Goal: Task Accomplishment & Management: Manage account settings

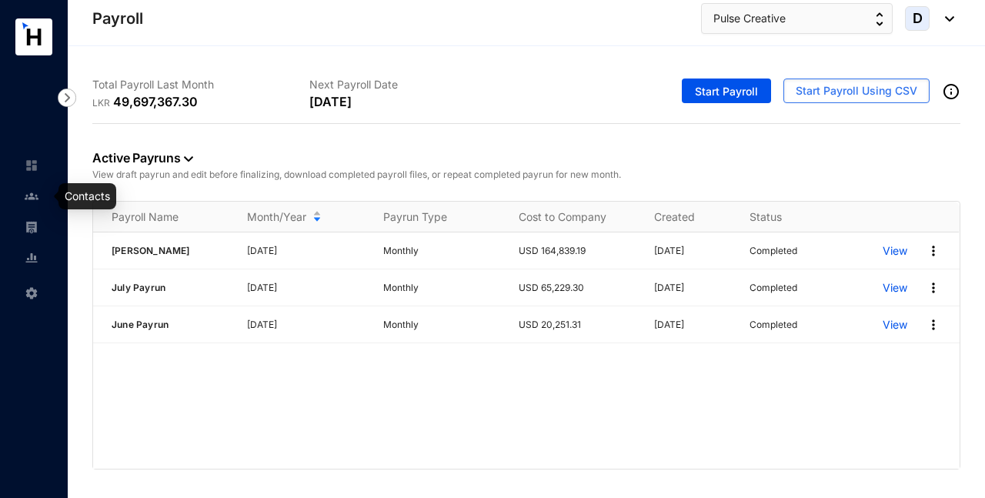
click at [36, 196] on img at bounding box center [32, 196] width 14 height 14
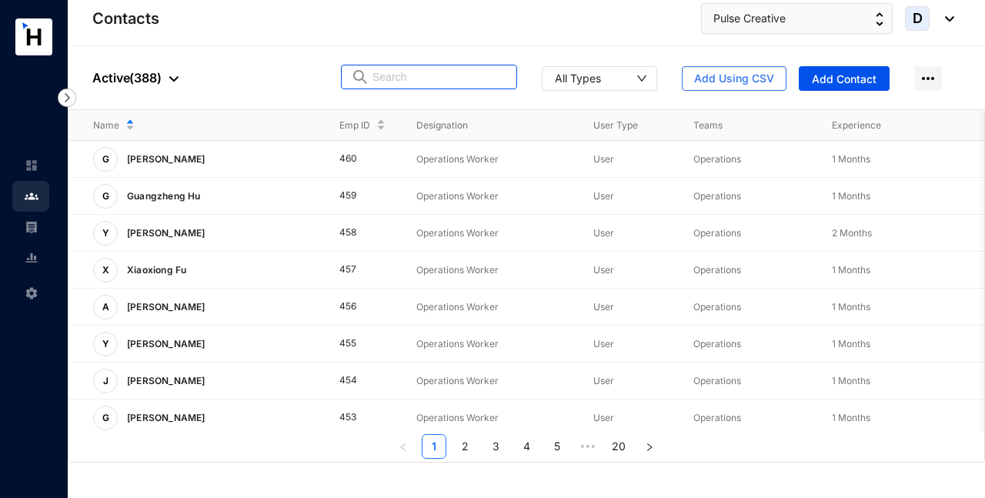
click at [415, 79] on input "text" at bounding box center [440, 76] width 135 height 23
paste input "Aug_2025 - Pulse Creative Solutions (Pvt) Ltd_V1.xlsx"
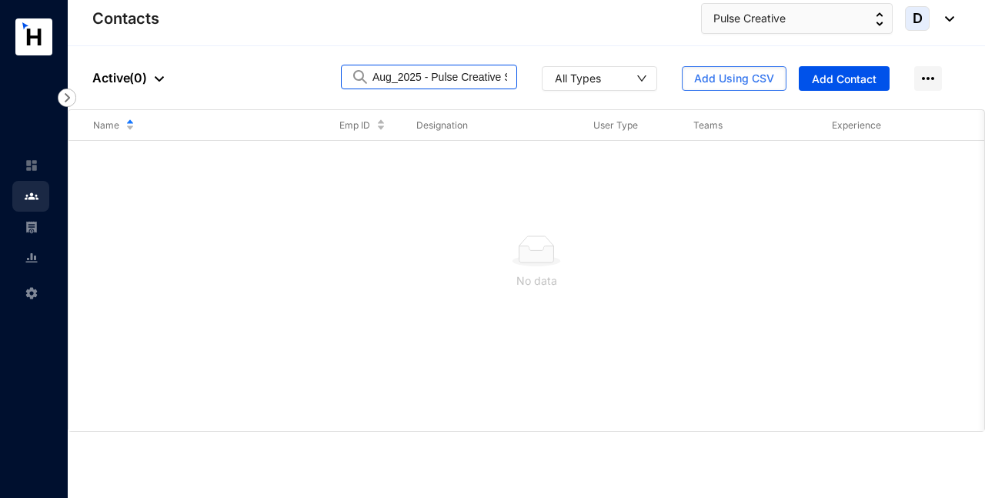
type input "Aug_2025 - Pulse Creative Solutions (Pvt) Ltd_V1.xlsx"
drag, startPoint x: 509, startPoint y: 75, endPoint x: 314, endPoint y: 89, distance: 195.2
click at [314, 89] on div "People Active ( 0 ) Aug_2025 - Pulse Creative Solutions (Pvt) Ltd_V1.xlsx All T…" at bounding box center [526, 77] width 917 height 63
click at [445, 82] on input "Aug_2025 - Pulse Creative Solutions (Pvt) Ltd_V1.xlsx" at bounding box center [440, 76] width 135 height 23
drag, startPoint x: 373, startPoint y: 78, endPoint x: 540, endPoint y: 70, distance: 166.4
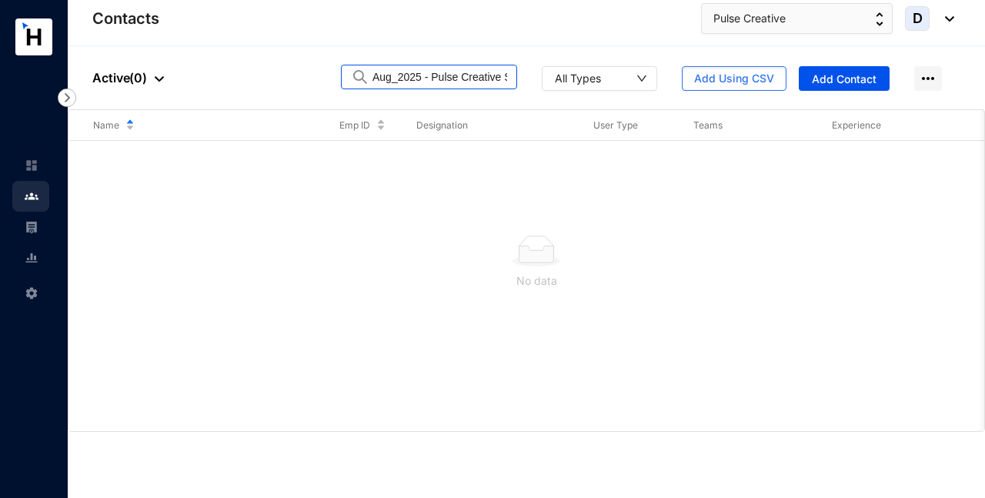
click at [541, 72] on div "Aug_2025 - Pulse Creative Solutions (Pvt) Ltd_V1.xlsx All Types Add Using CSV A…" at bounding box center [647, 78] width 613 height 26
drag, startPoint x: 457, startPoint y: 73, endPoint x: 293, endPoint y: 85, distance: 164.4
click at [293, 85] on div "People Active ( 0 ) Audi All Types Add Using CSV Add Contact" at bounding box center [526, 77] width 917 height 63
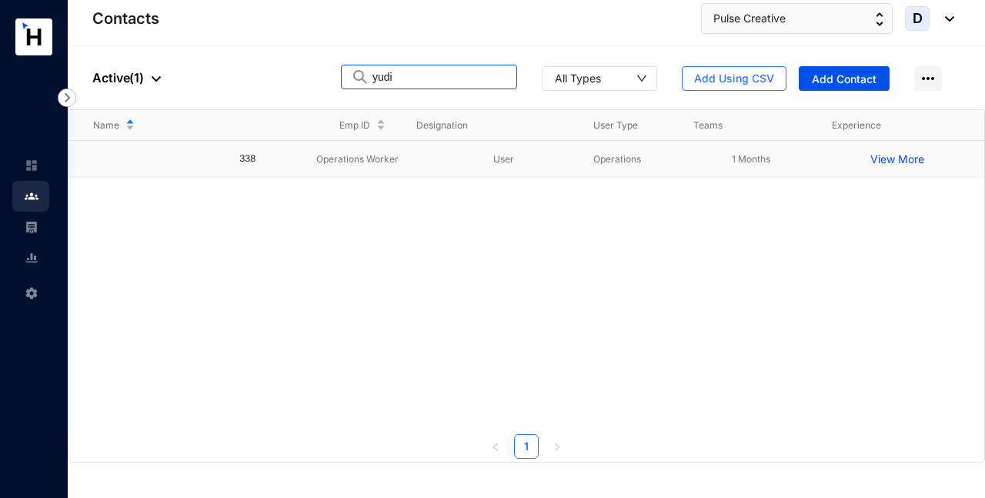
type input "yudi"
click at [907, 162] on p "View More" at bounding box center [902, 159] width 62 height 15
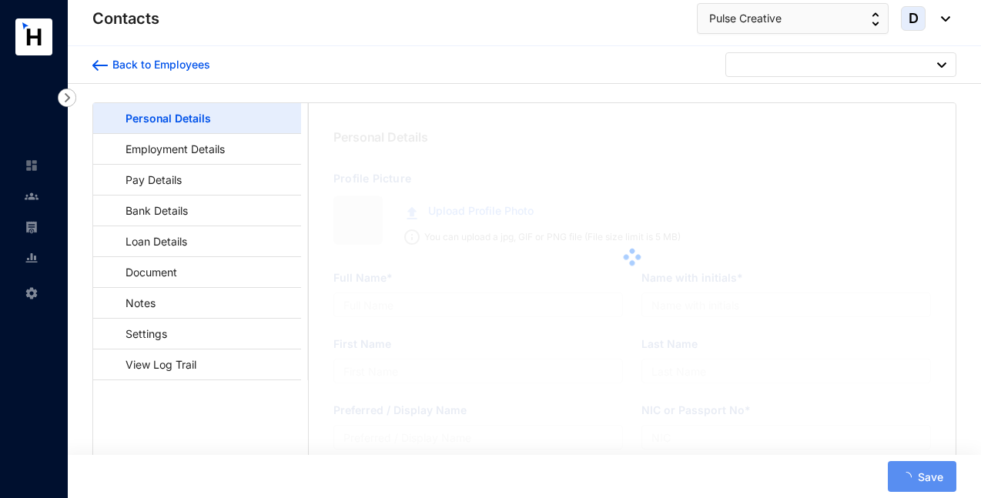
type input "Yudi"
type input "X5294929"
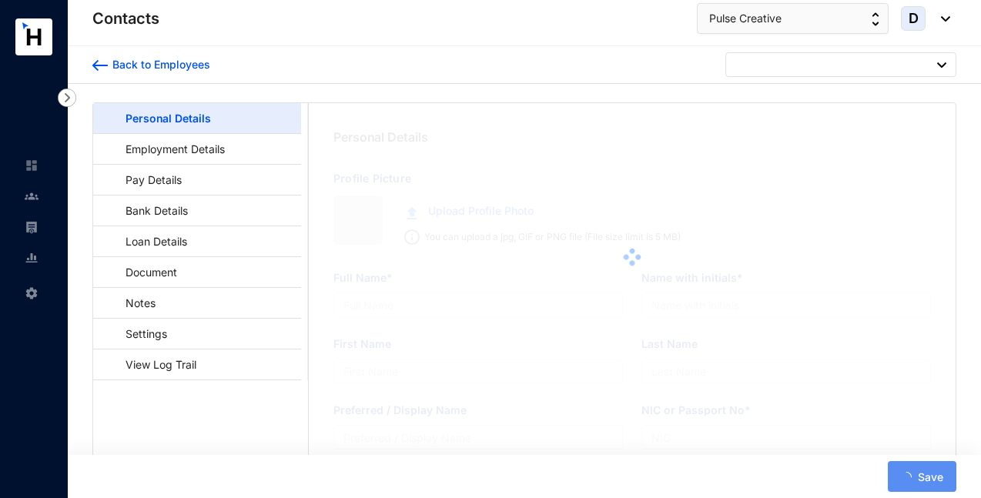
type input "PLATINUM SUITEColombo [STREET_ADDRESS]"
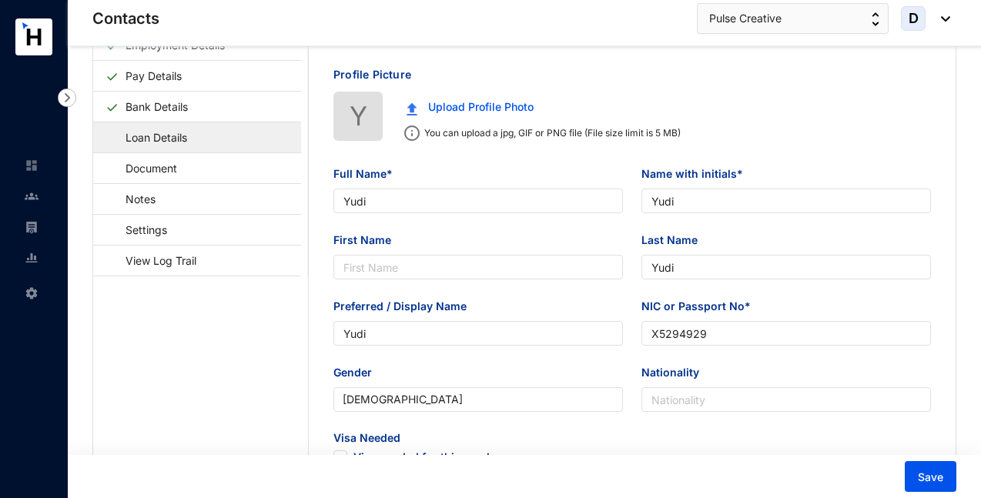
scroll to position [121, 0]
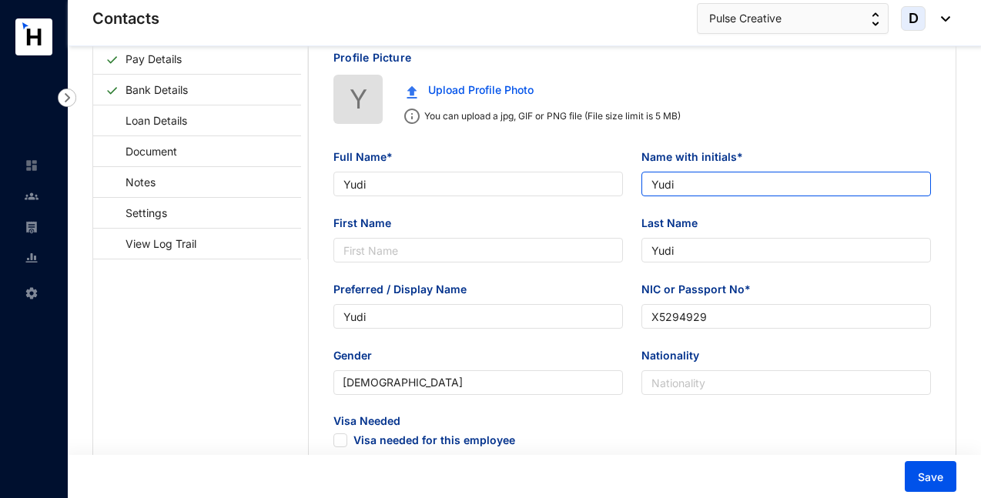
type input "YYudi"
type input "PLATINUM SUITEColombo [STREET_ADDRESS]"
type input "Y. Yudi"
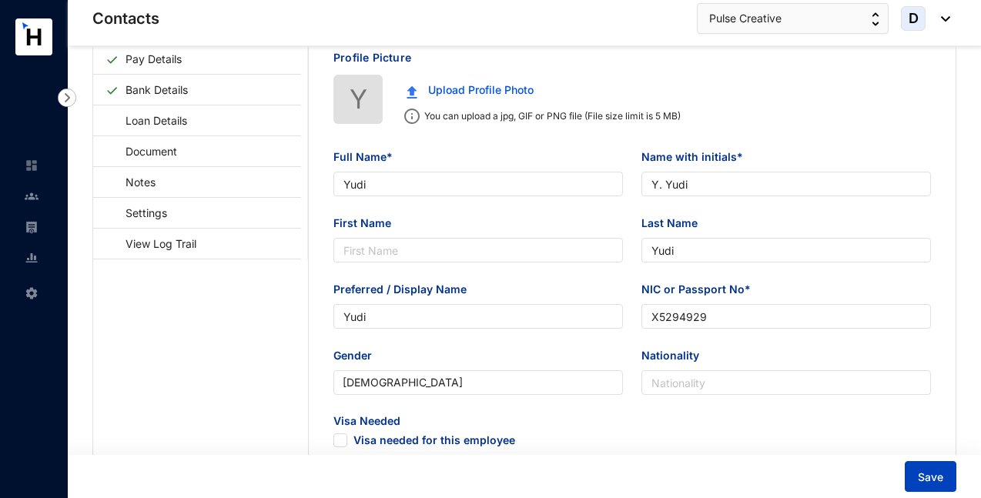
click at [931, 477] on span "Save" at bounding box center [929, 477] width 25 height 15
type input "PLATINUM SUITEColombo [STREET_ADDRESS]"
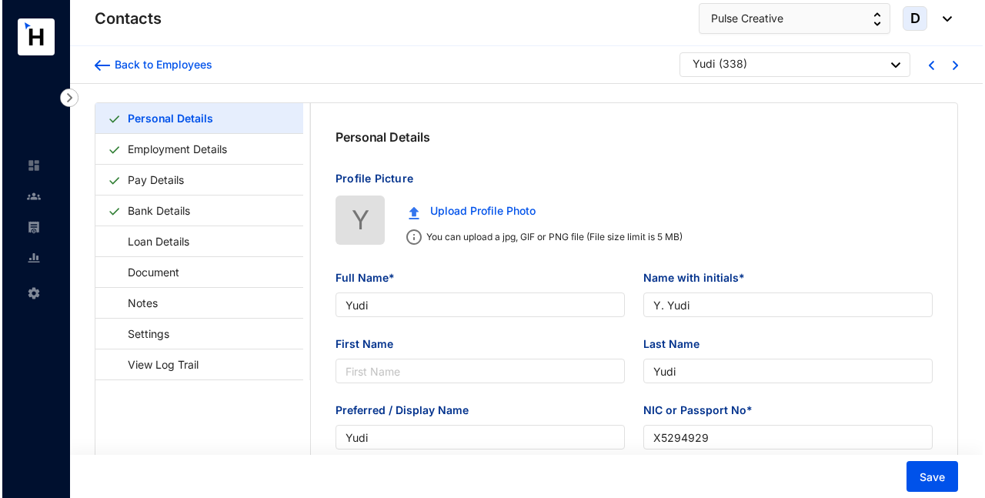
scroll to position [0, 0]
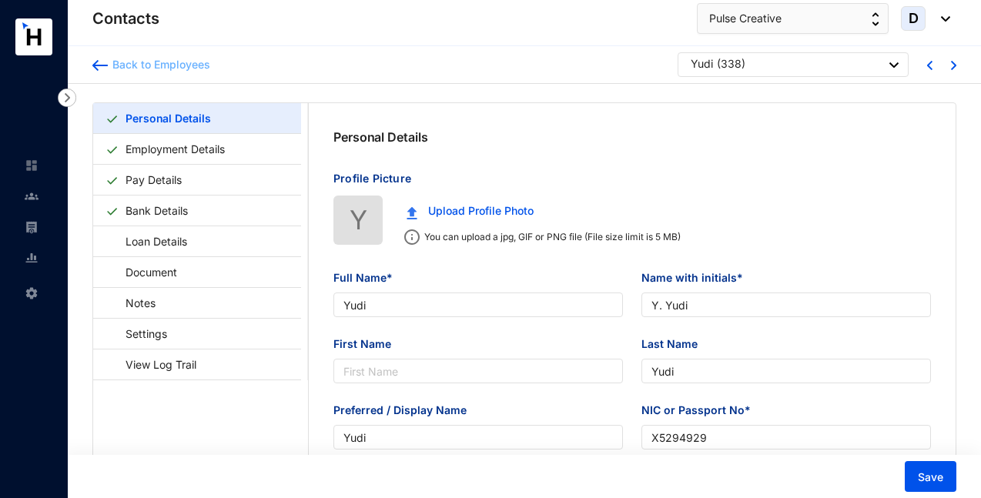
click at [142, 63] on div "Back to Employees" at bounding box center [159, 64] width 102 height 15
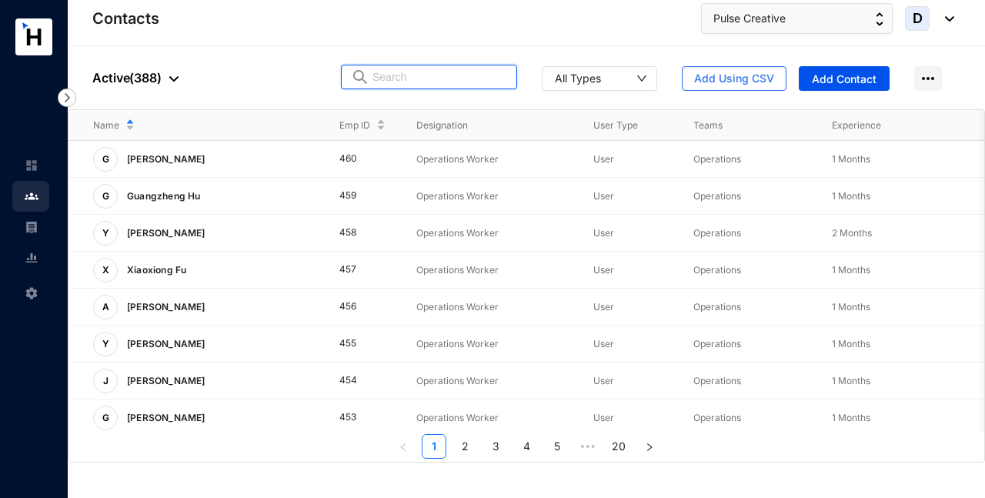
click at [454, 82] on input "text" at bounding box center [440, 76] width 135 height 23
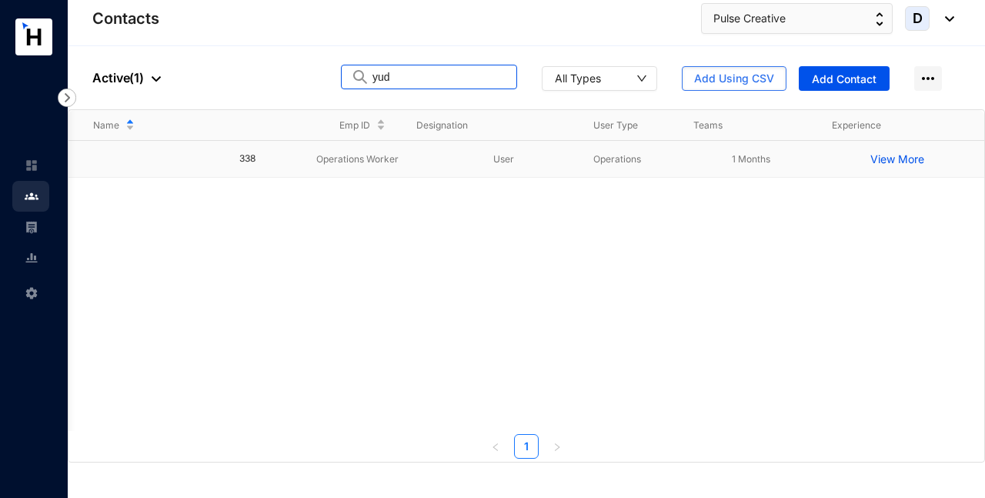
type input "yud"
click at [888, 161] on p "View More" at bounding box center [902, 159] width 62 height 15
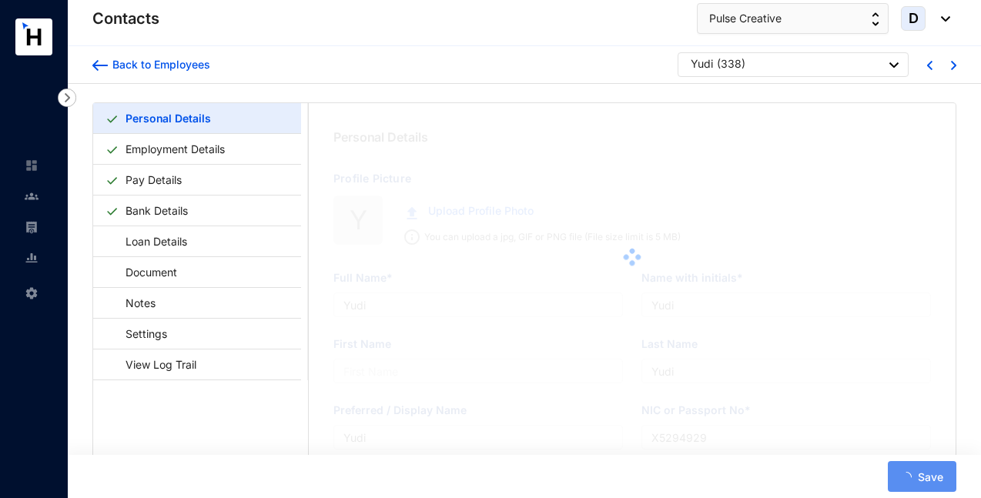
type input "PLATINUM SUITEColombo [STREET_ADDRESS]"
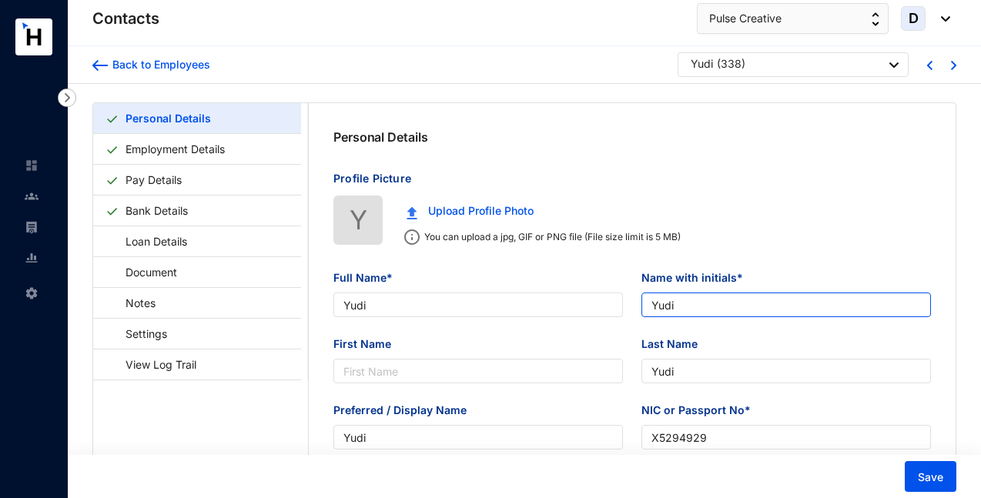
type input "YYudi"
type input "PLATINUM SUITEColombo [STREET_ADDRESS]"
type input "Y. Yudi"
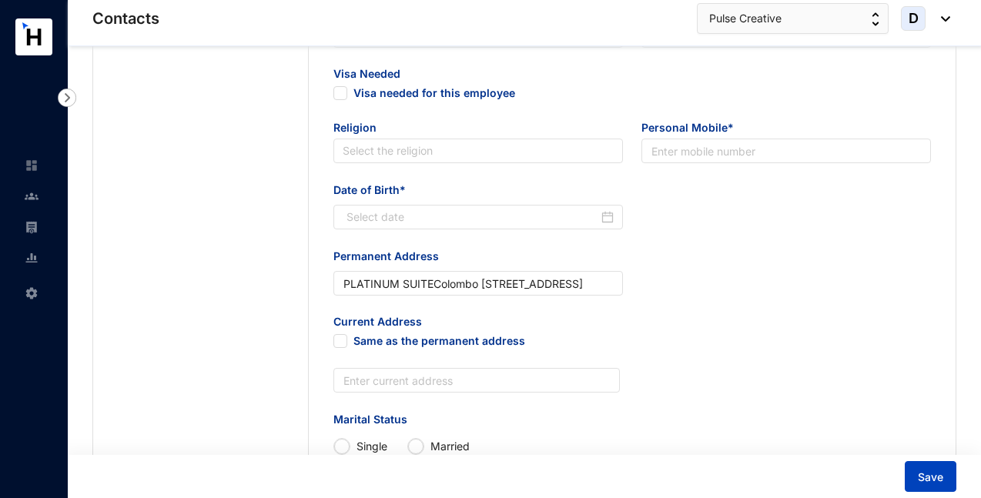
click at [939, 481] on span "Save" at bounding box center [929, 477] width 25 height 15
type input "PLATINUM SUITEColombo [STREET_ADDRESS]"
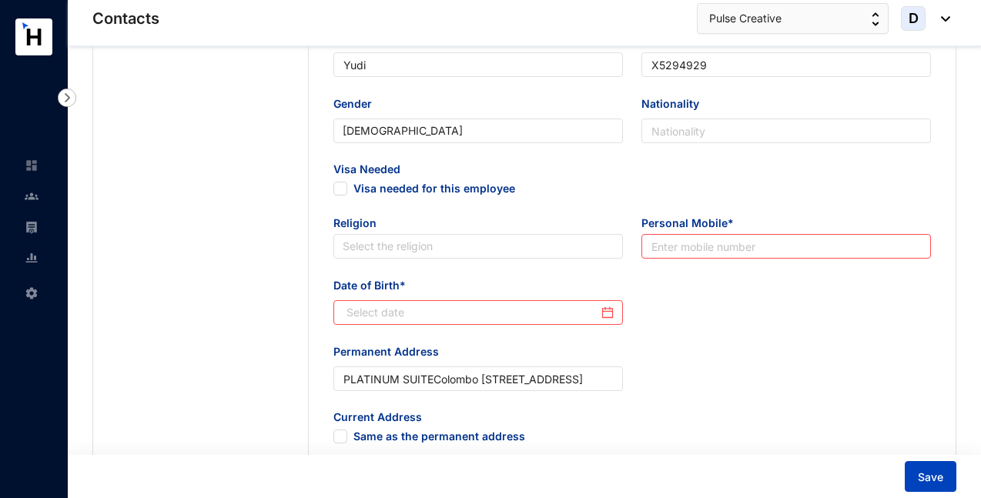
scroll to position [370, 0]
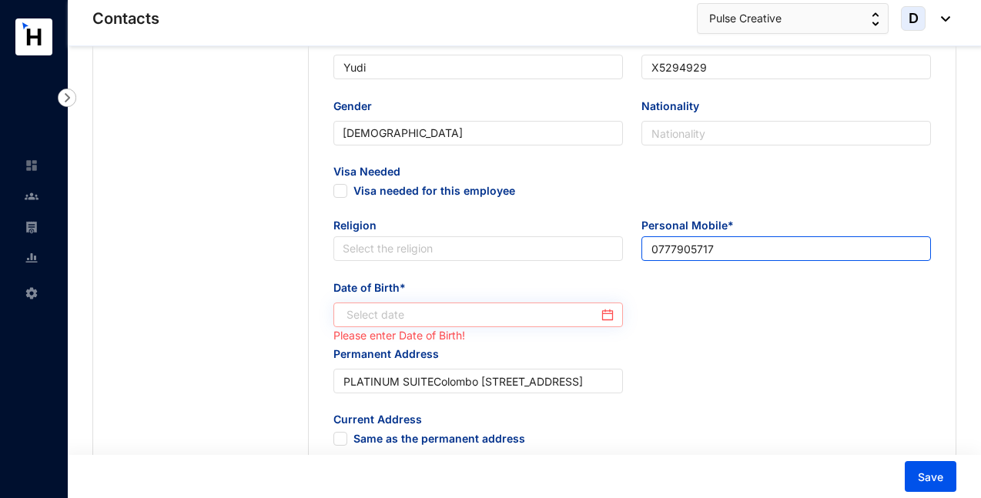
type input "0777905717"
click at [605, 312] on div at bounding box center [479, 314] width 267 height 17
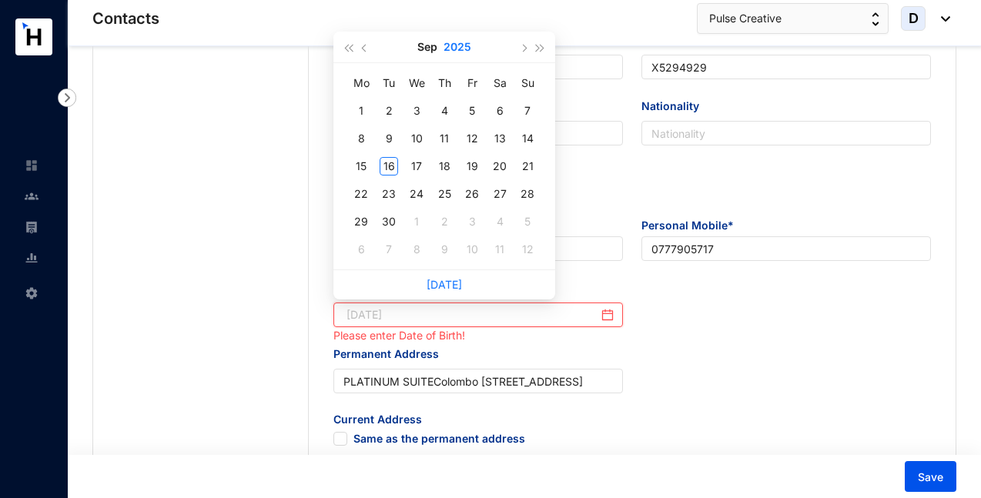
type input "[DATE]"
click at [443, 45] on button "2025" at bounding box center [457, 47] width 28 height 31
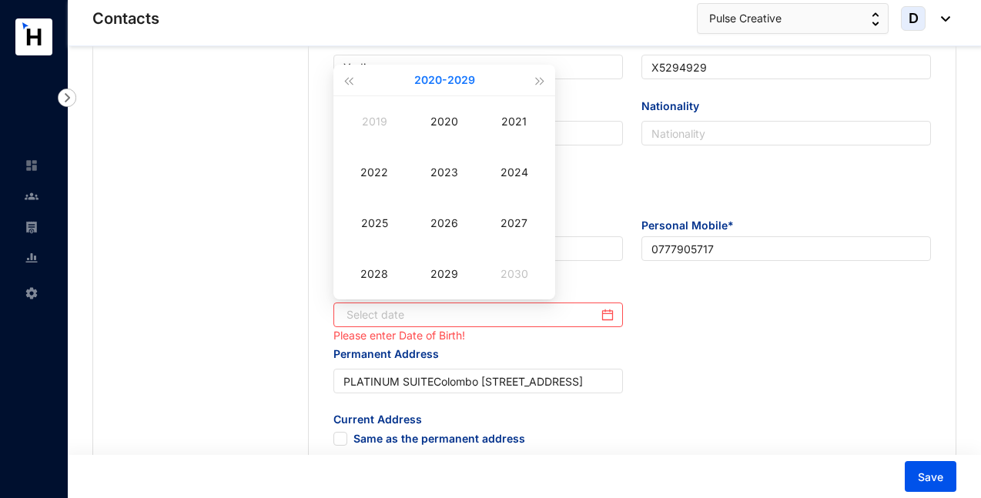
click at [426, 82] on button "[DATE] - [DATE]" at bounding box center [444, 80] width 61 height 31
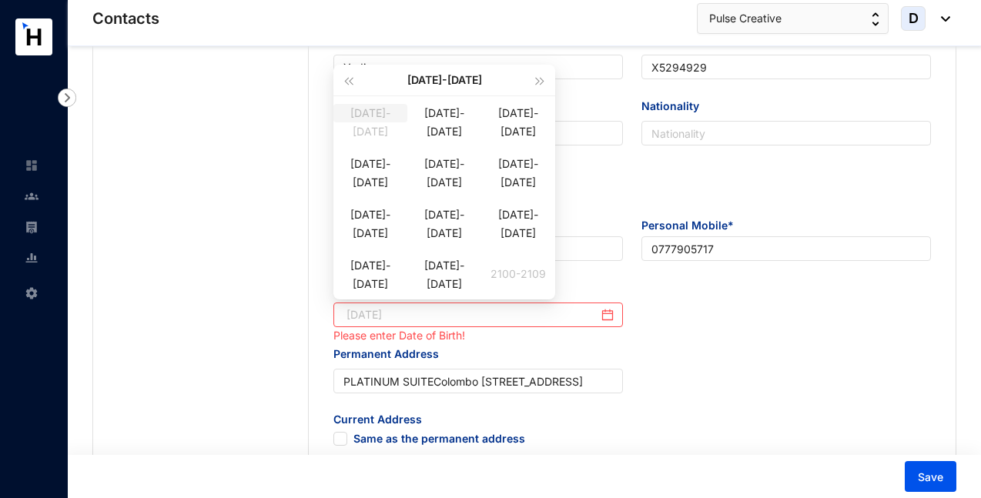
type input "[DATE]"
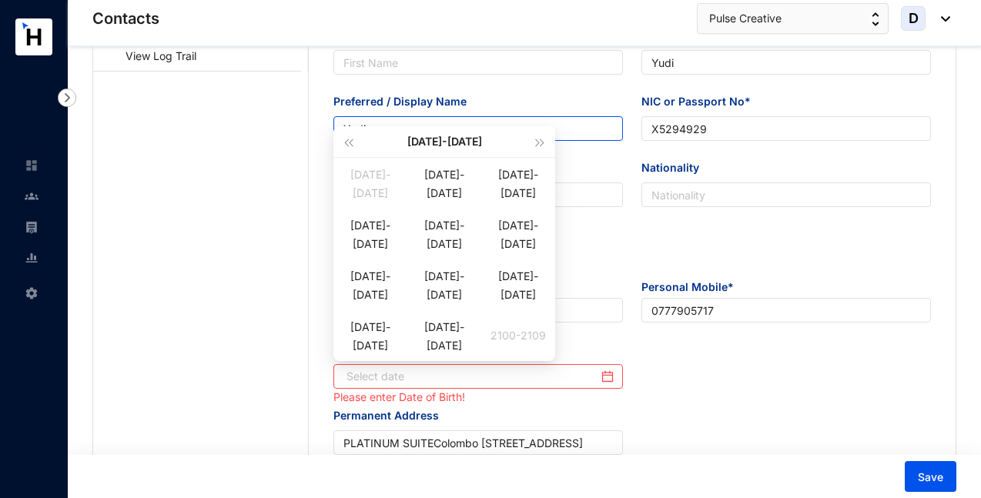
scroll to position [312, 0]
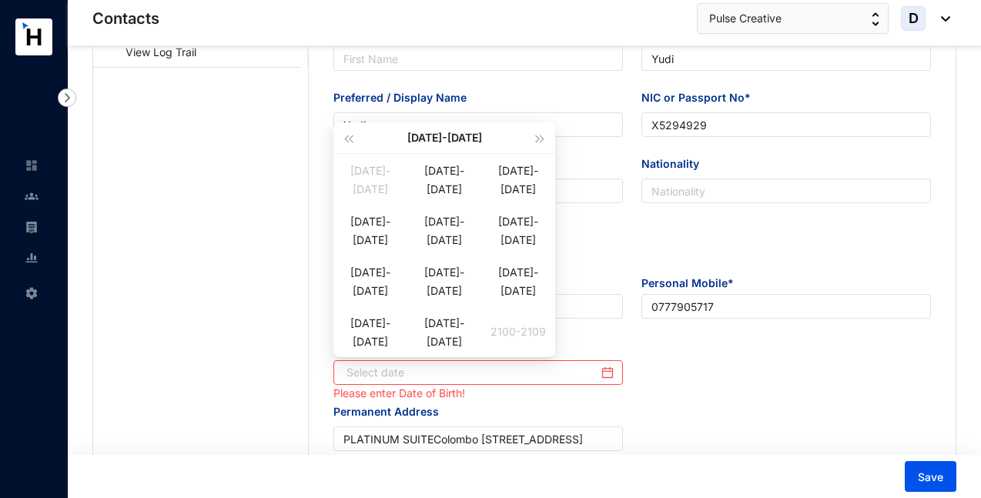
click at [423, 137] on div "[DATE]-[DATE]" at bounding box center [443, 137] width 175 height 31
click at [347, 135] on button "button" at bounding box center [347, 137] width 17 height 31
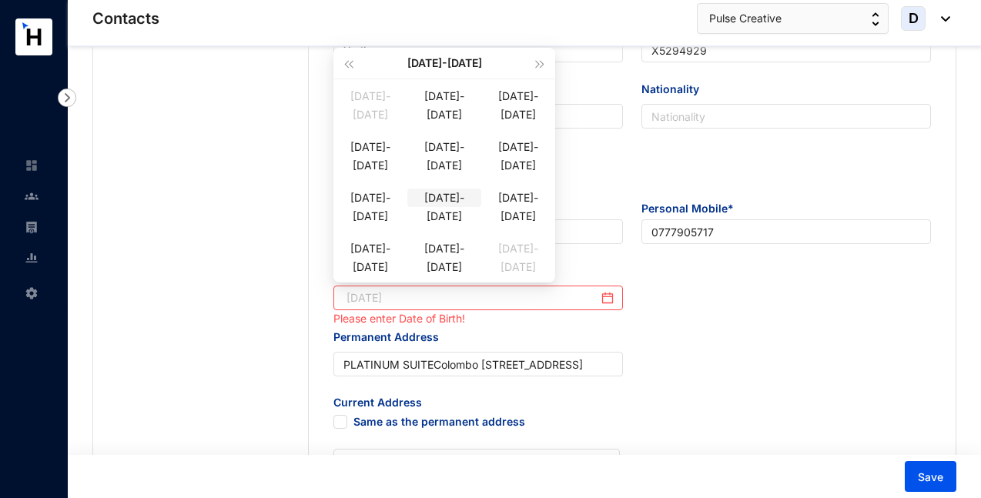
scroll to position [394, 0]
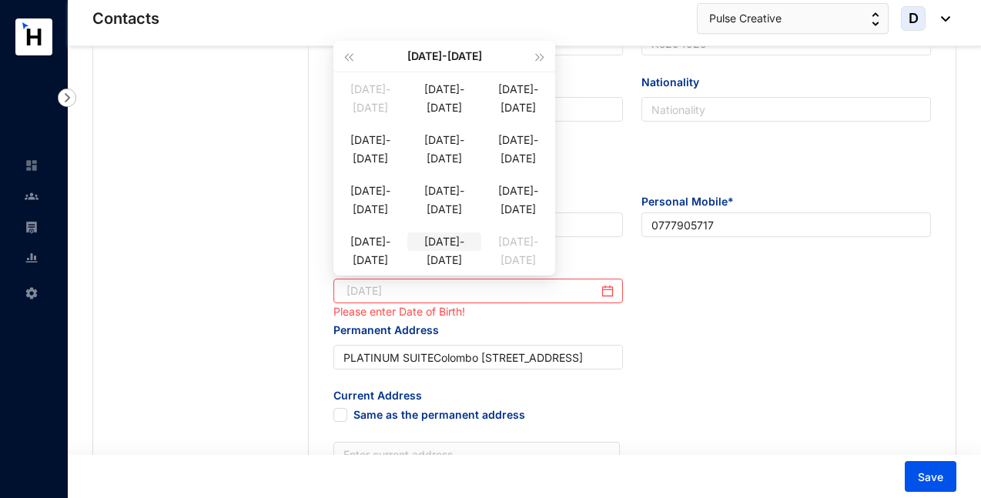
click at [453, 251] on div "[DATE]-[DATE]" at bounding box center [444, 241] width 74 height 18
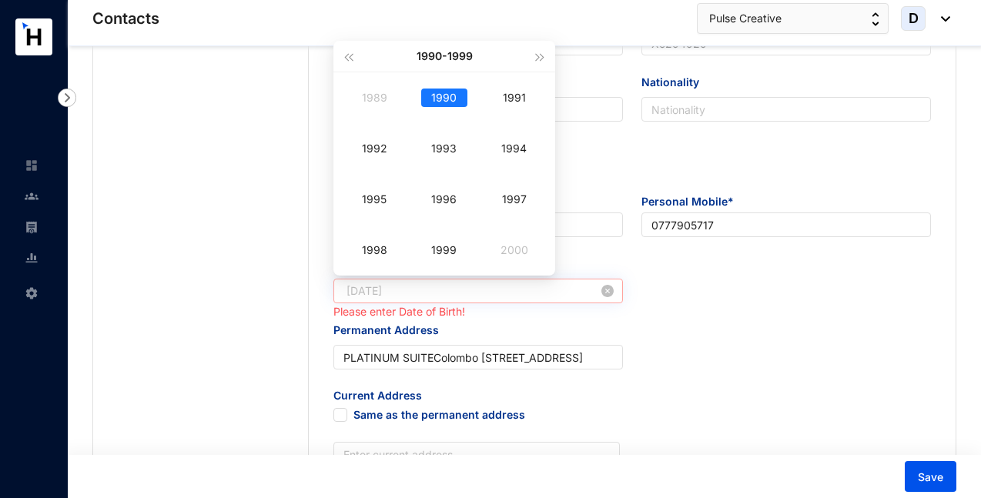
type input "[DATE]"
click at [457, 285] on input "[DATE]" at bounding box center [472, 290] width 252 height 17
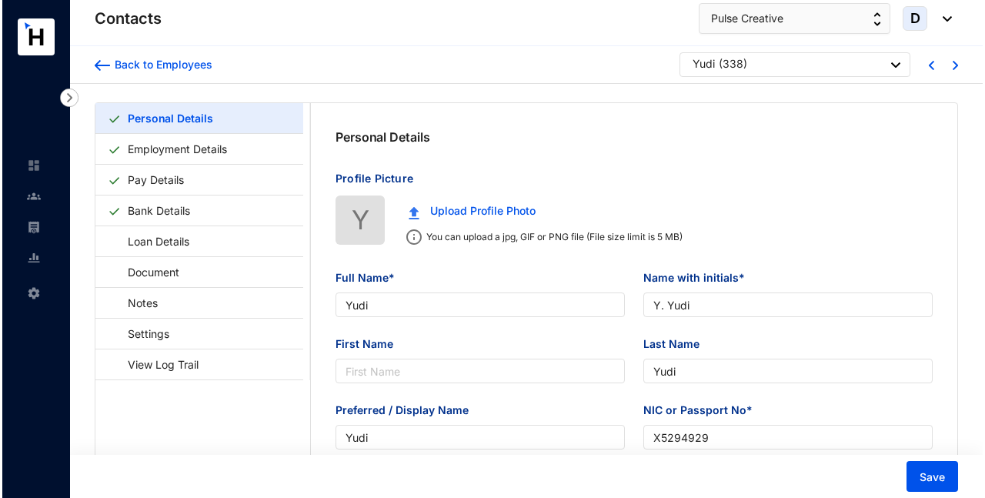
scroll to position [0, 0]
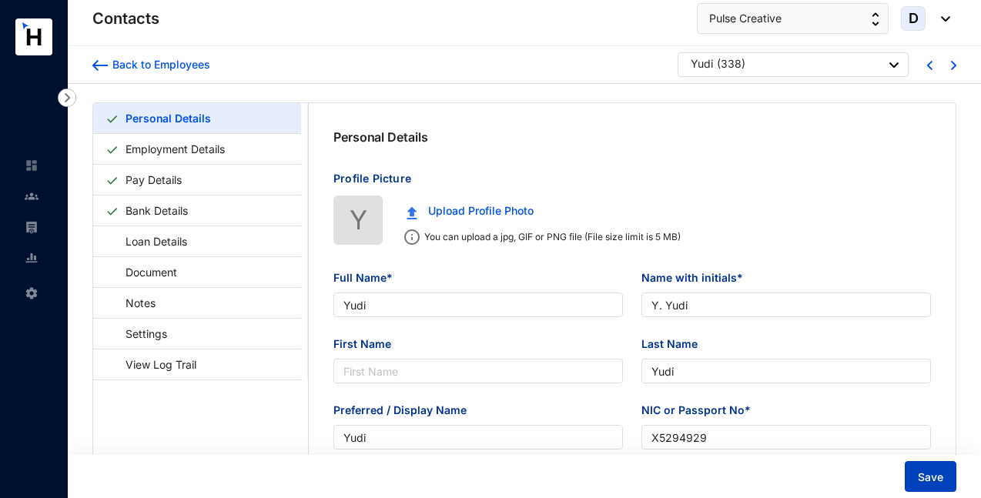
click at [921, 481] on span "Save" at bounding box center [929, 477] width 25 height 15
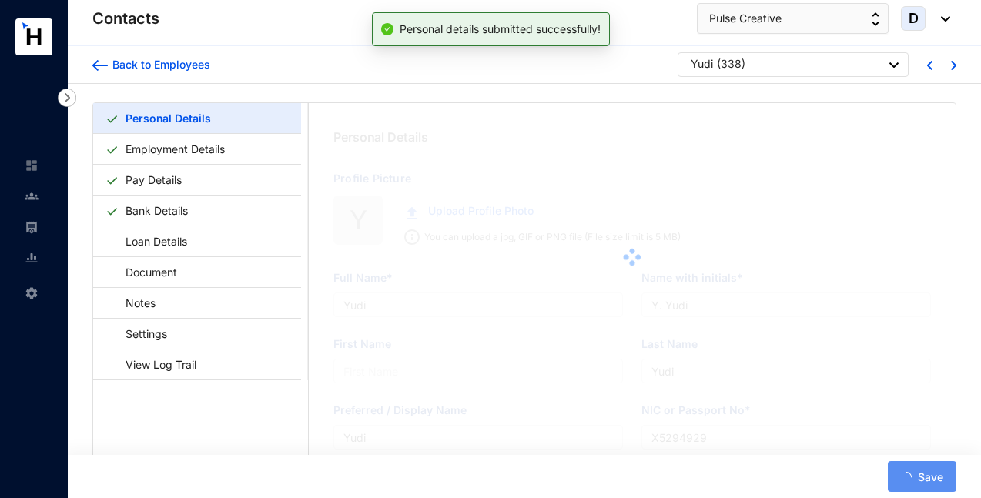
type input "PLATINUM SUITEColombo [STREET_ADDRESS]"
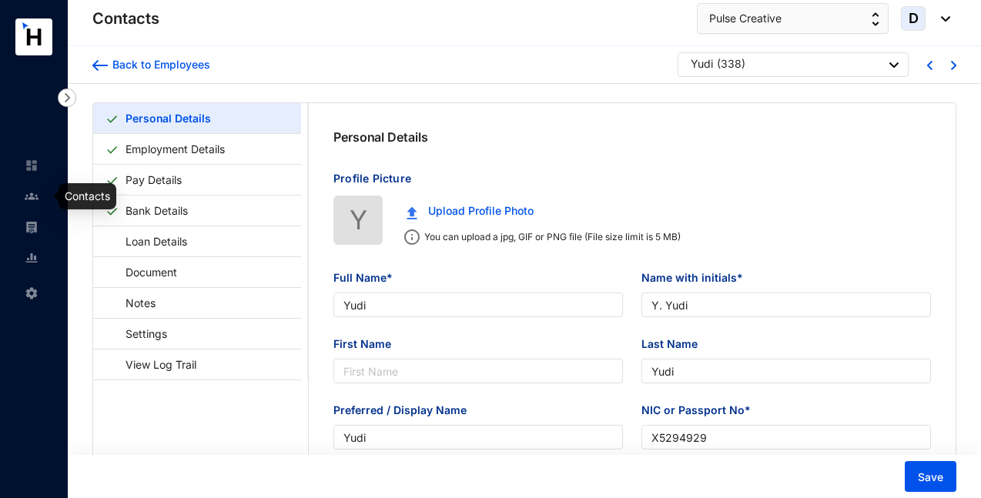
click at [30, 201] on img at bounding box center [32, 196] width 14 height 14
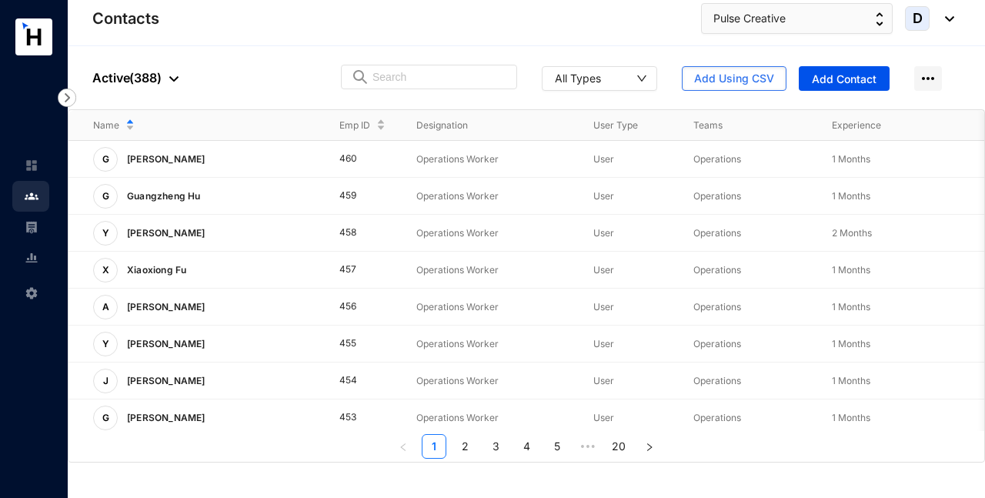
click at [33, 226] on img at bounding box center [32, 227] width 14 height 14
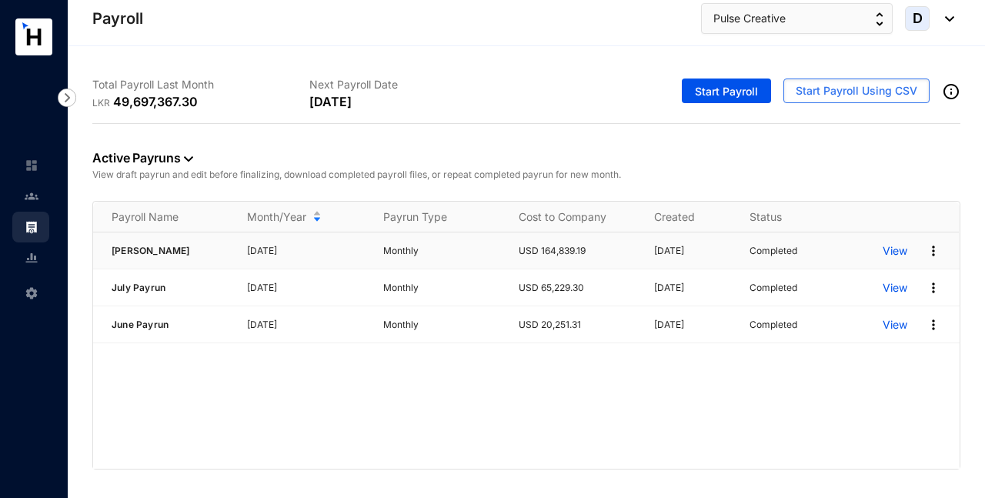
click at [895, 251] on p "View" at bounding box center [895, 250] width 25 height 15
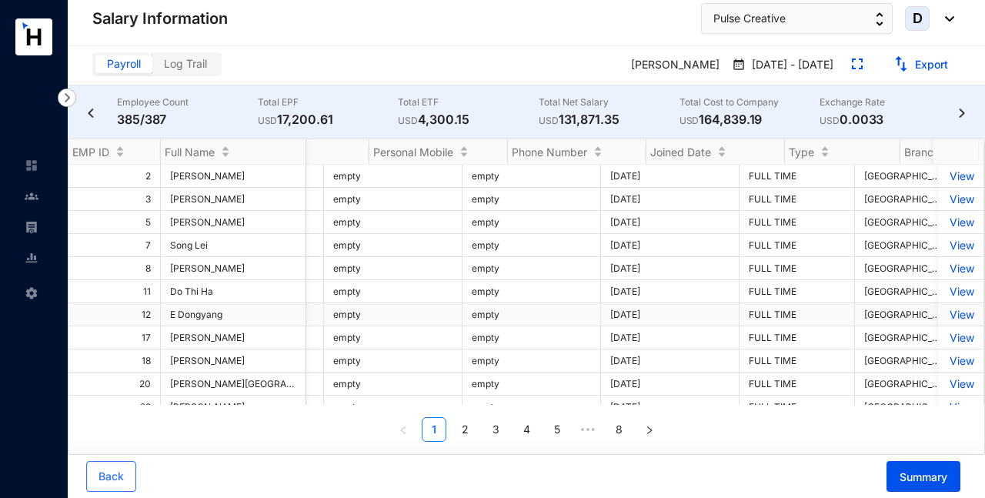
scroll to position [0, 3197]
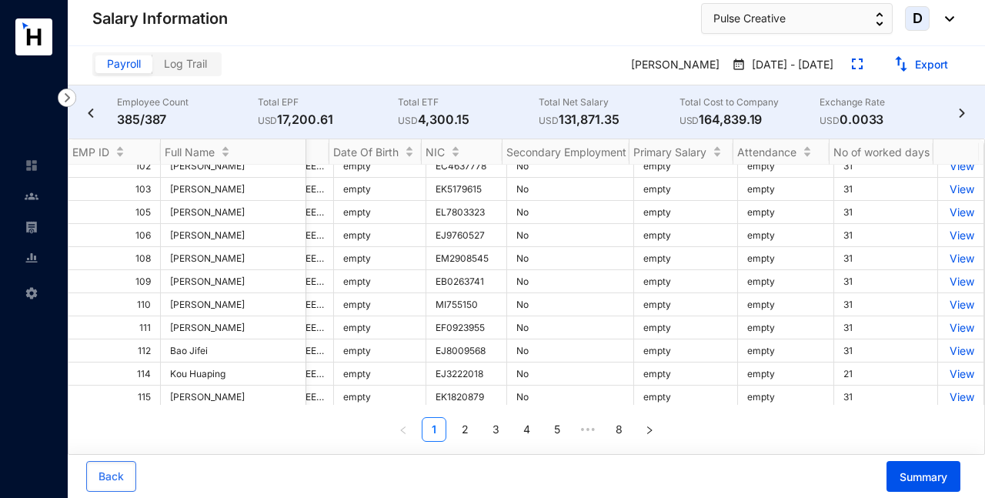
click at [209, 65] on label "Log Trail" at bounding box center [185, 64] width 66 height 18
click at [152, 68] on input "Log Trail" at bounding box center [152, 68] width 0 height 0
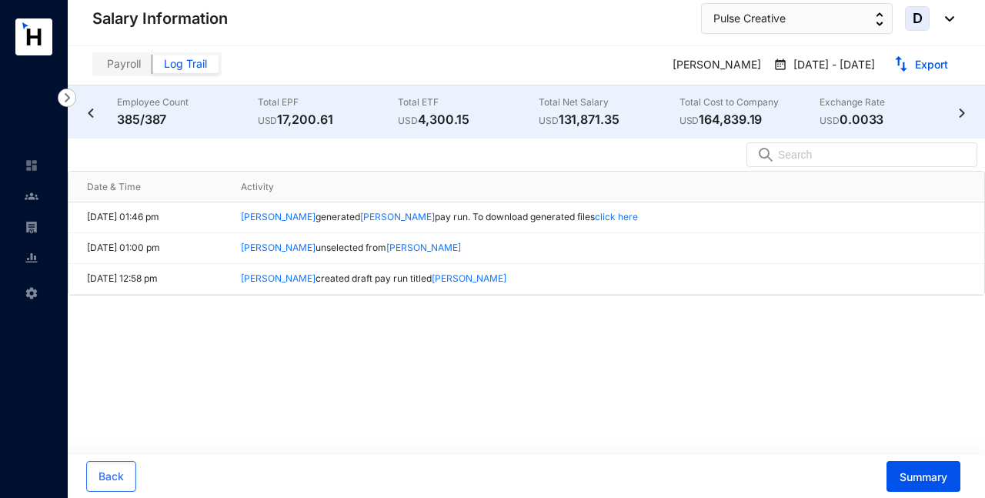
click at [132, 63] on span "Payroll" at bounding box center [124, 63] width 34 height 13
click at [95, 68] on input "Payroll" at bounding box center [95, 68] width 0 height 0
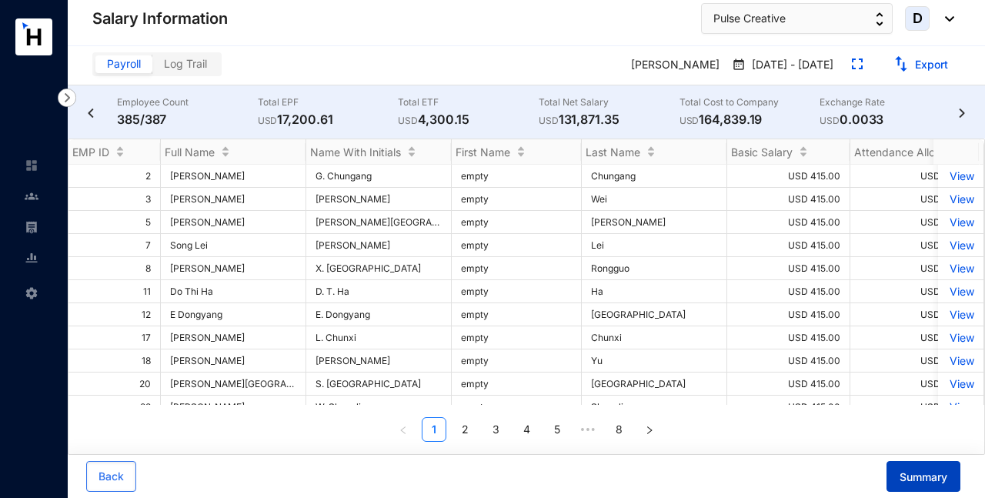
click at [921, 484] on span "Summary" at bounding box center [924, 477] width 48 height 15
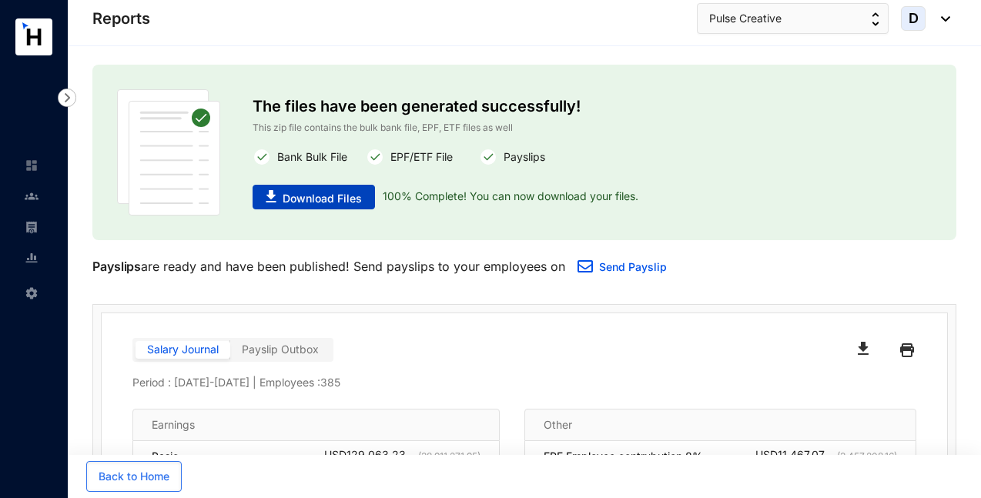
click at [343, 194] on span "Download Files" at bounding box center [321, 198] width 79 height 15
click at [32, 194] on img at bounding box center [32, 196] width 14 height 14
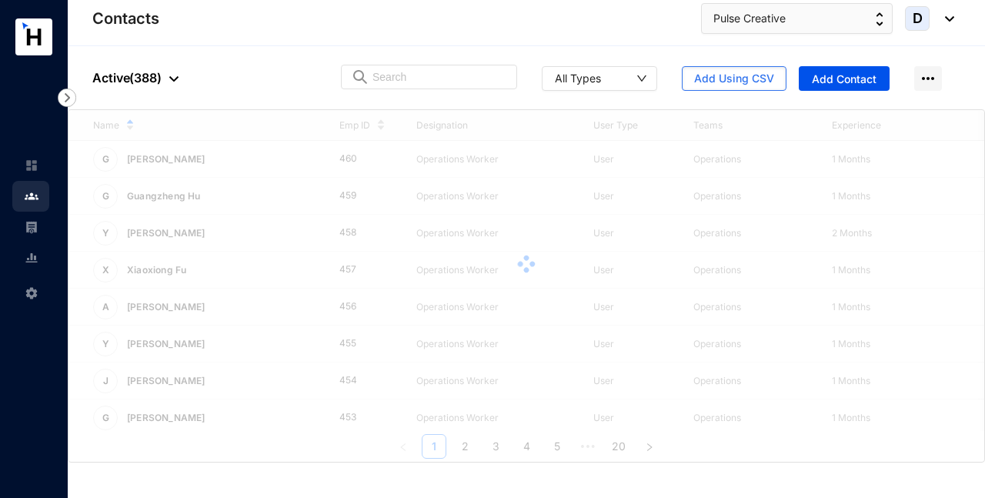
click at [37, 225] on img at bounding box center [32, 227] width 14 height 14
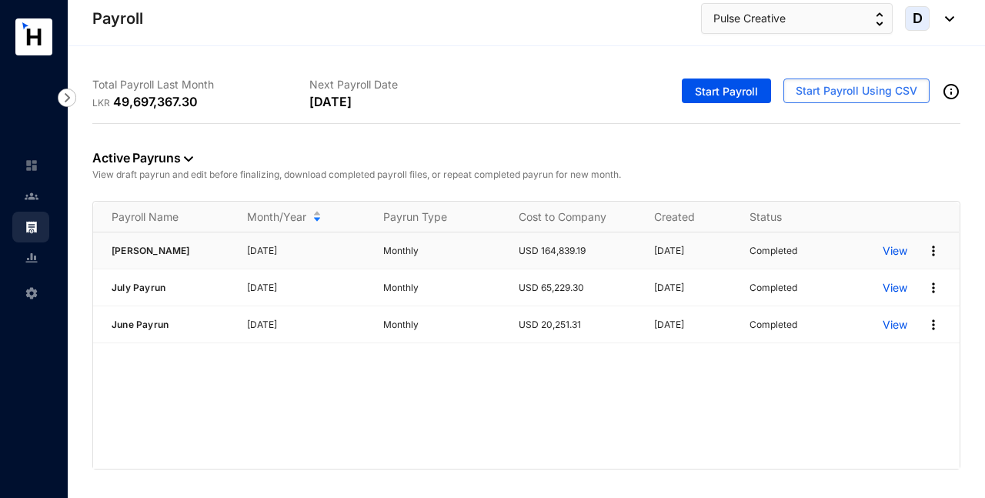
click at [934, 252] on img at bounding box center [933, 250] width 15 height 15
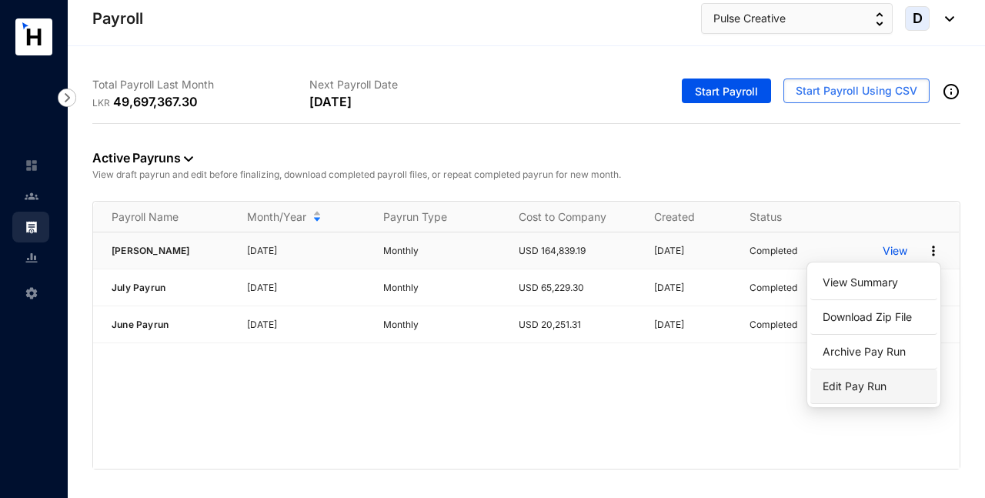
click at [867, 385] on p "Edit Pay Run" at bounding box center [874, 386] width 109 height 26
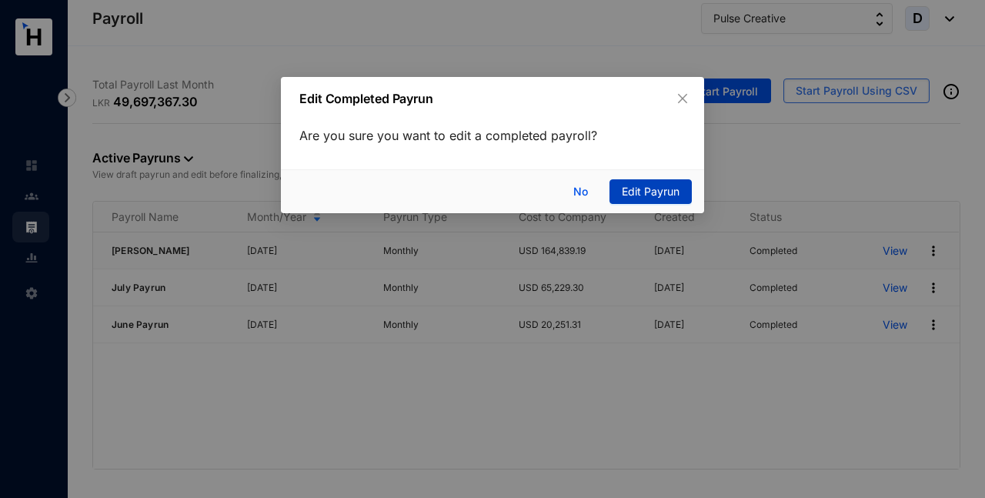
click at [667, 195] on span "Edit Payrun" at bounding box center [651, 191] width 58 height 17
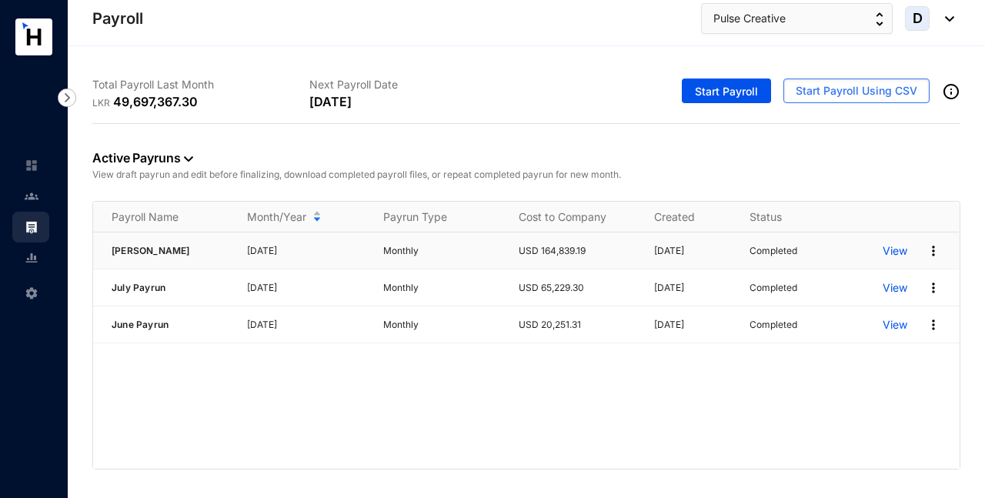
click at [893, 252] on p "View" at bounding box center [895, 250] width 25 height 15
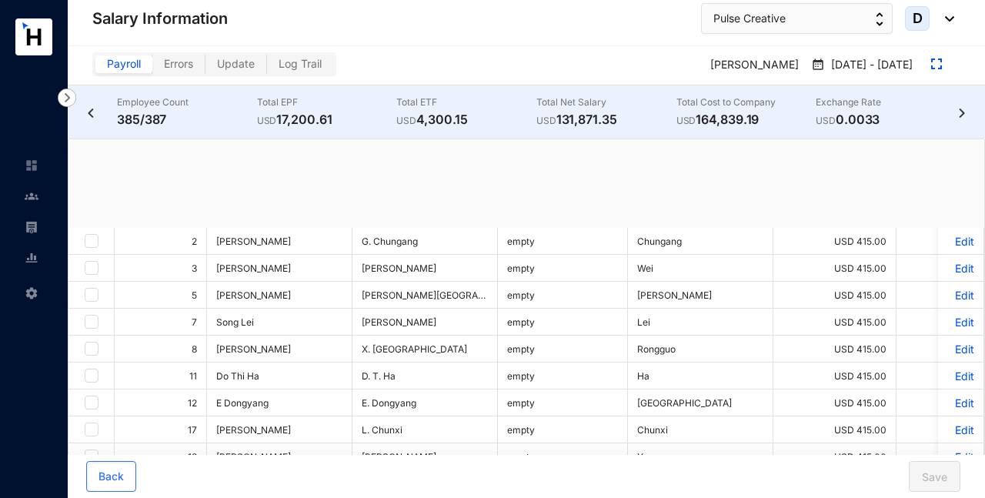
checkbox input "true"
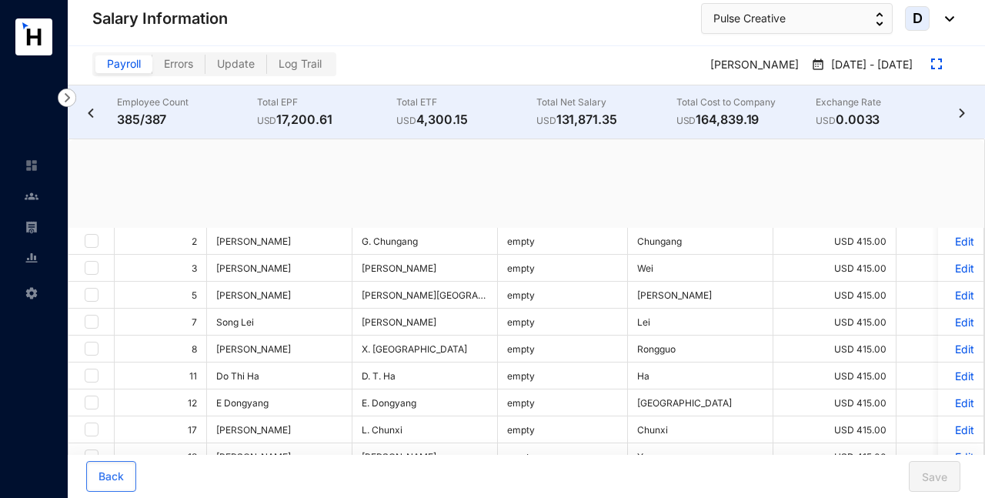
checkbox input "true"
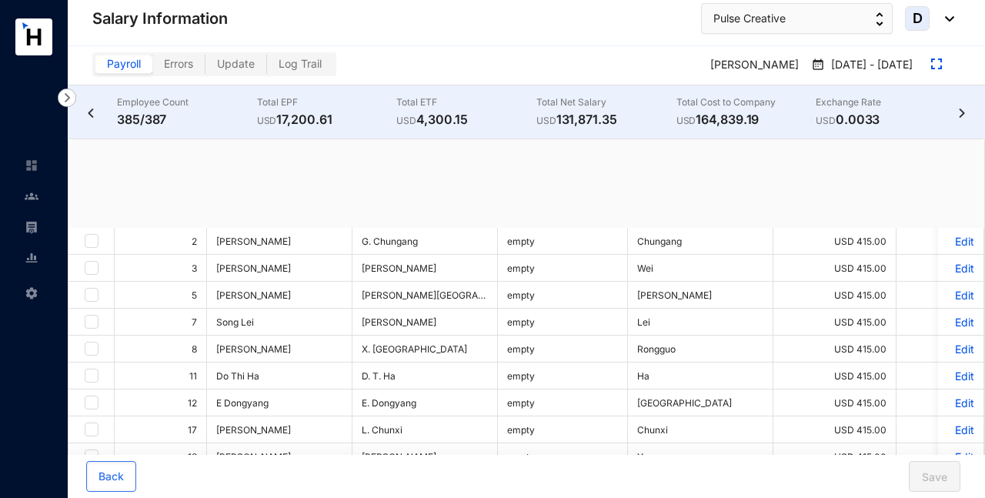
checkbox input "true"
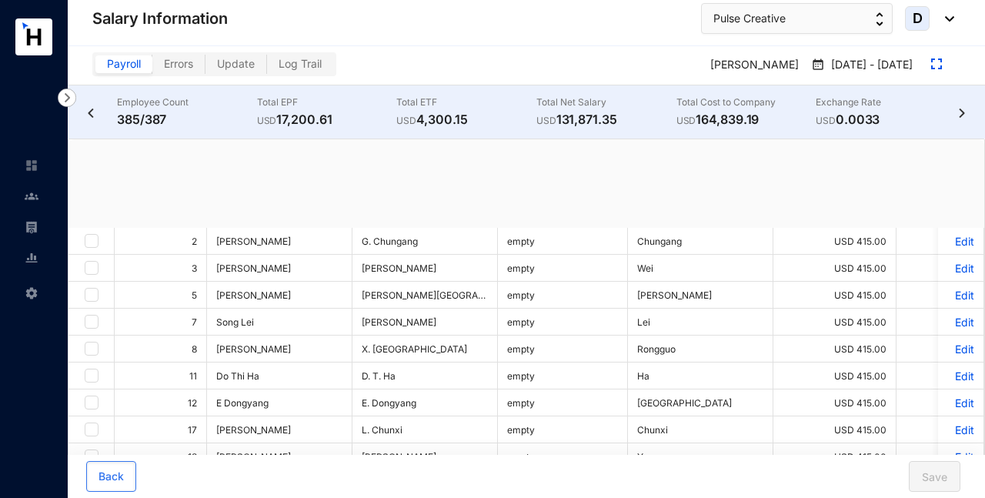
checkbox input "true"
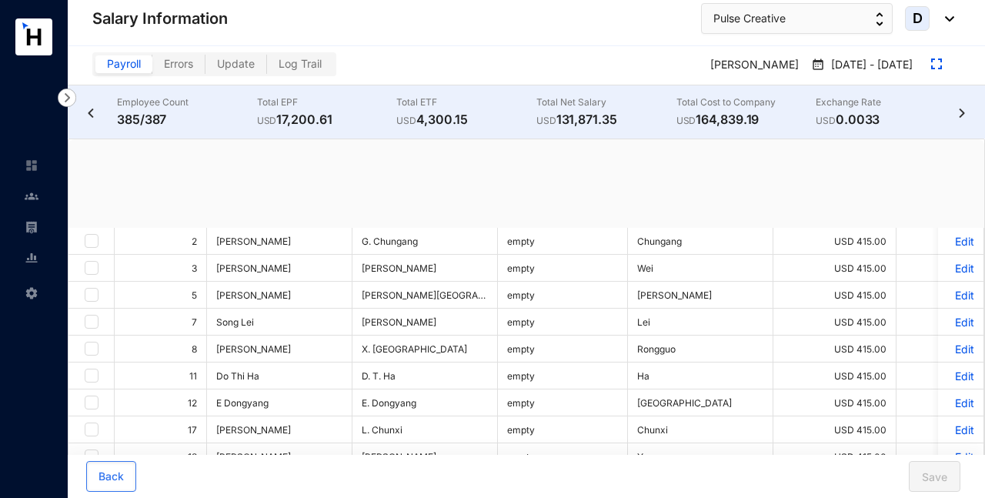
checkbox input "true"
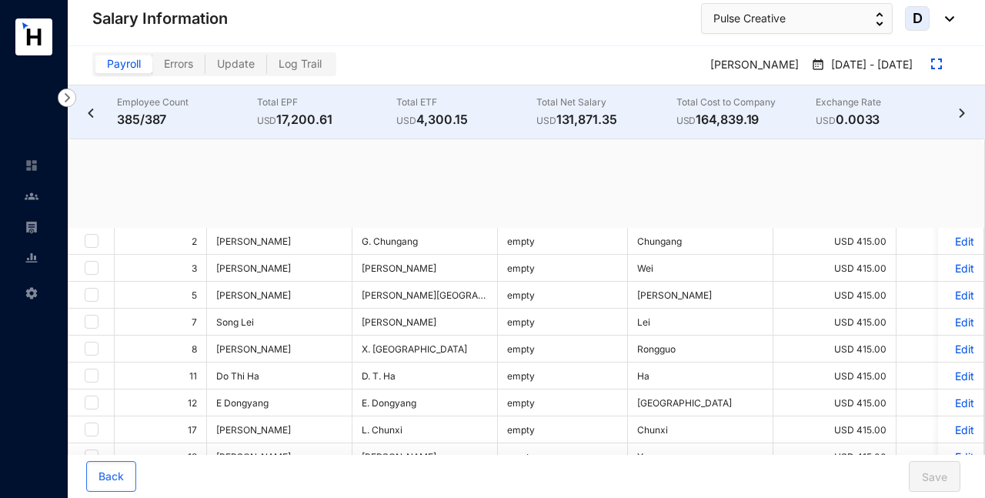
checkbox input "true"
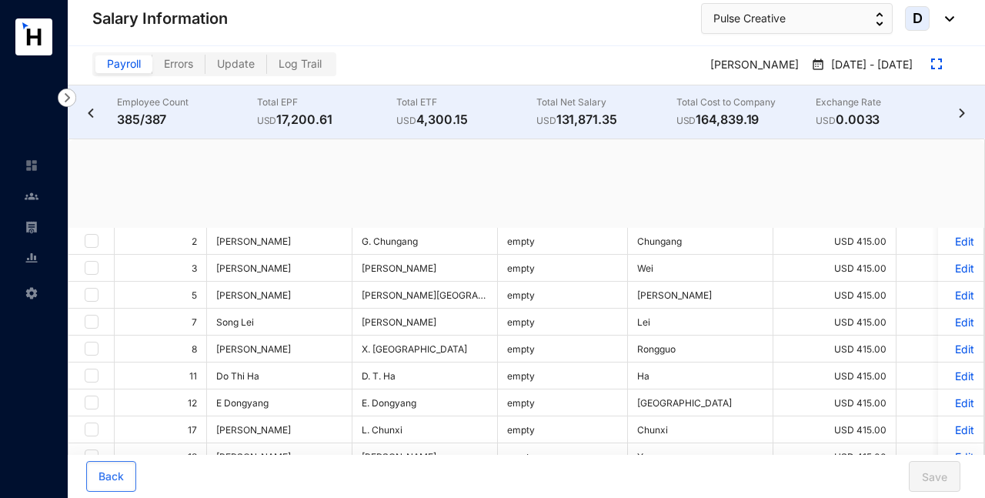
checkbox input "true"
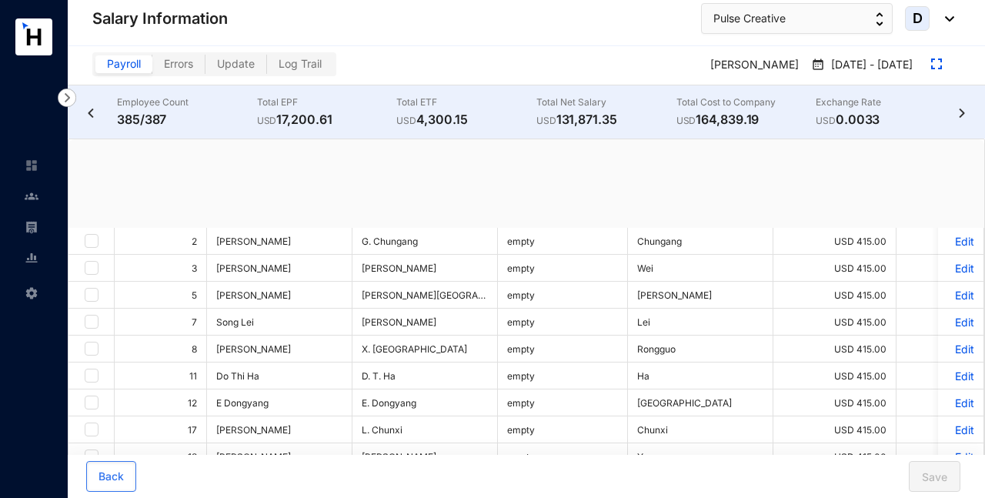
checkbox input "true"
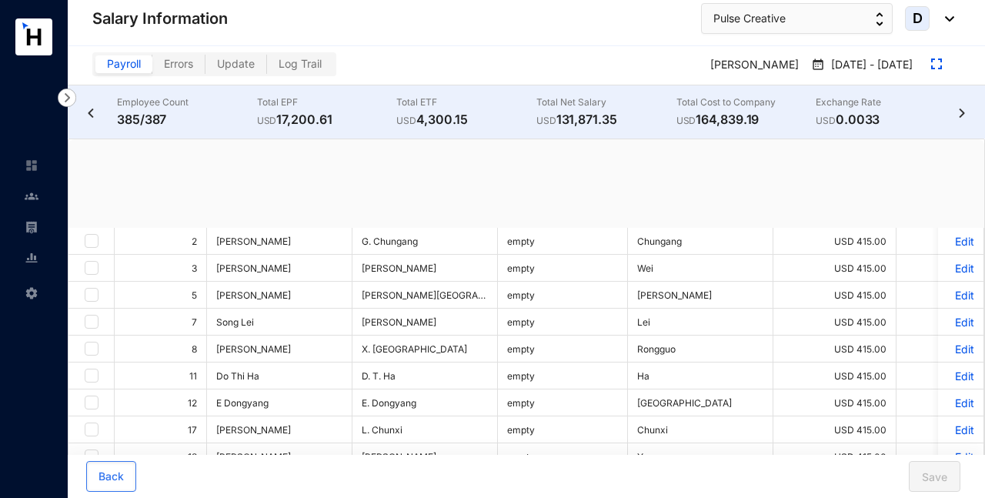
checkbox input "true"
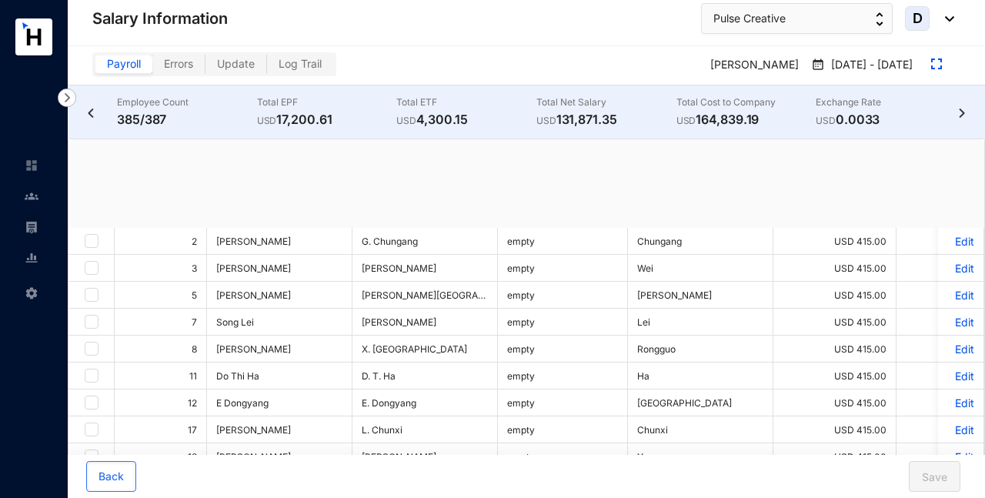
checkbox input "true"
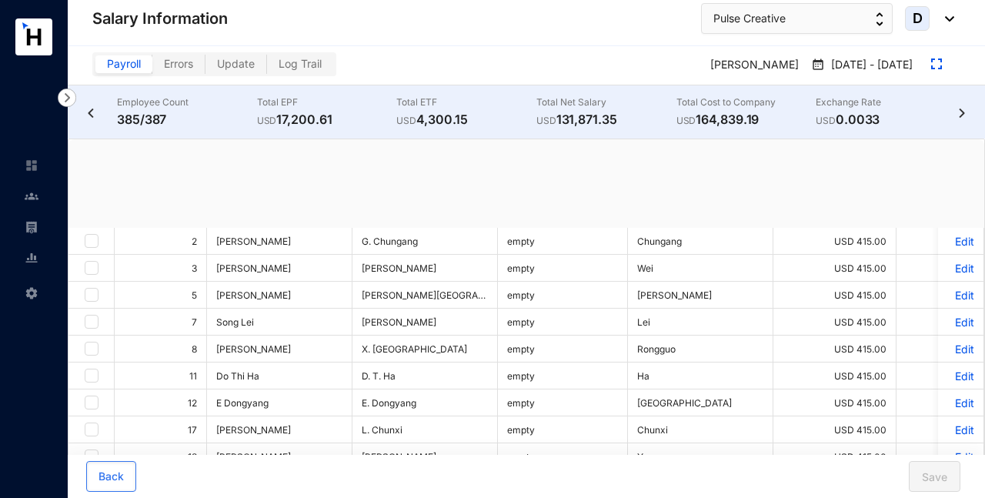
checkbox input "true"
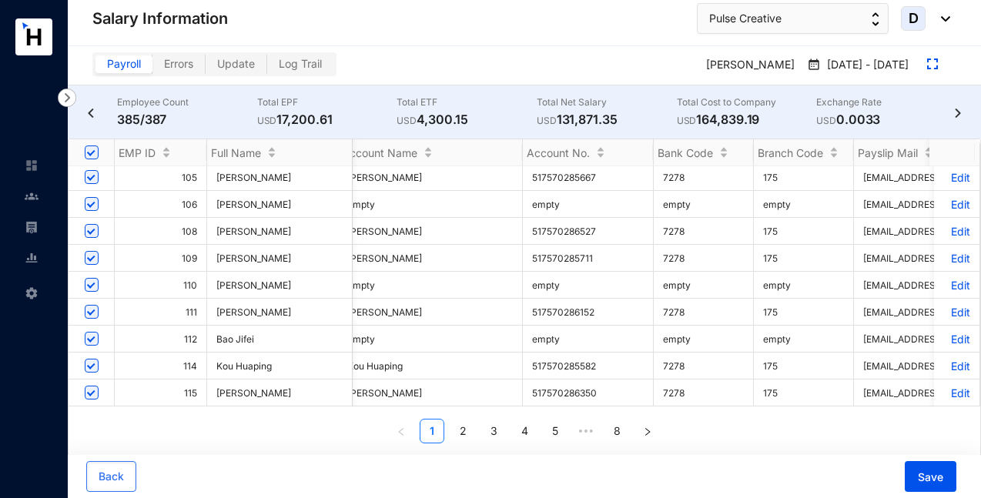
scroll to position [0, 1695]
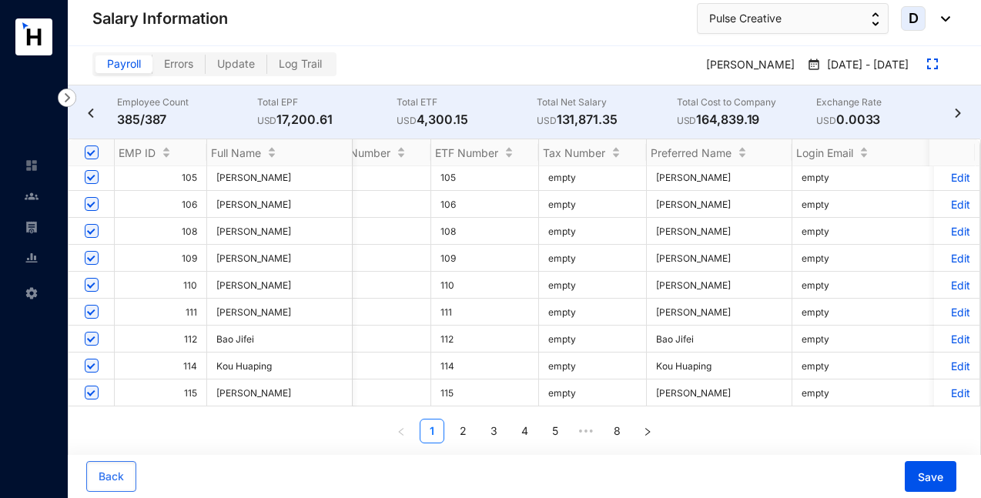
click at [245, 60] on span "Update" at bounding box center [236, 63] width 38 height 13
click at [206, 68] on input "Update" at bounding box center [206, 68] width 0 height 0
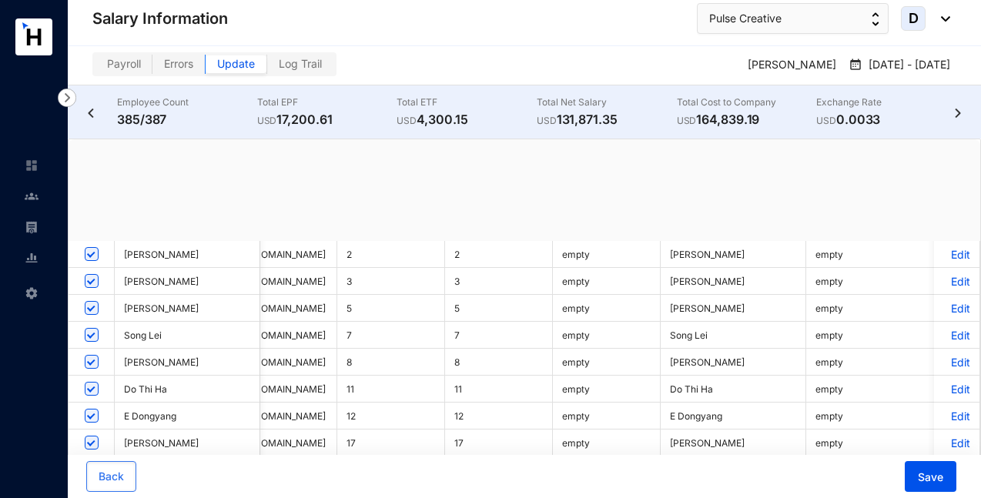
click at [134, 62] on span "Payroll" at bounding box center [124, 63] width 34 height 13
click at [95, 68] on input "Payroll" at bounding box center [95, 68] width 0 height 0
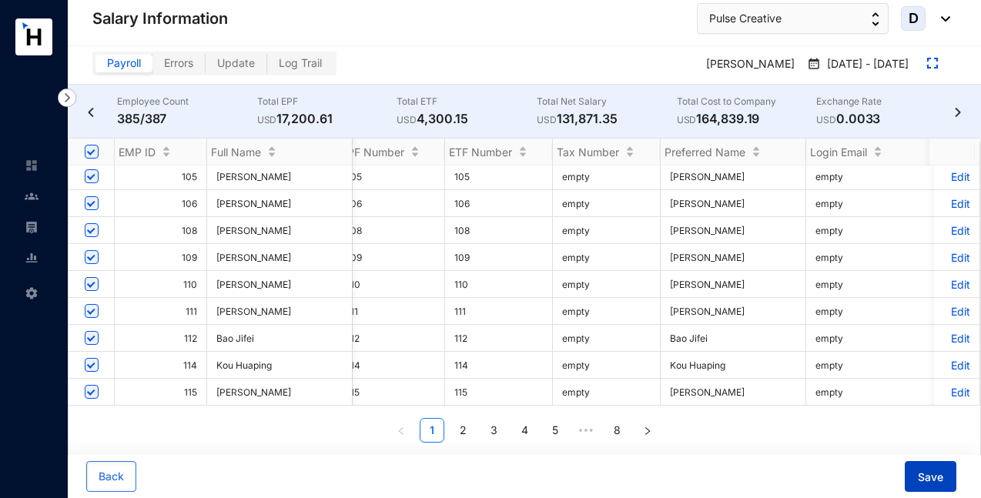
click at [932, 474] on span "Save" at bounding box center [929, 477] width 25 height 15
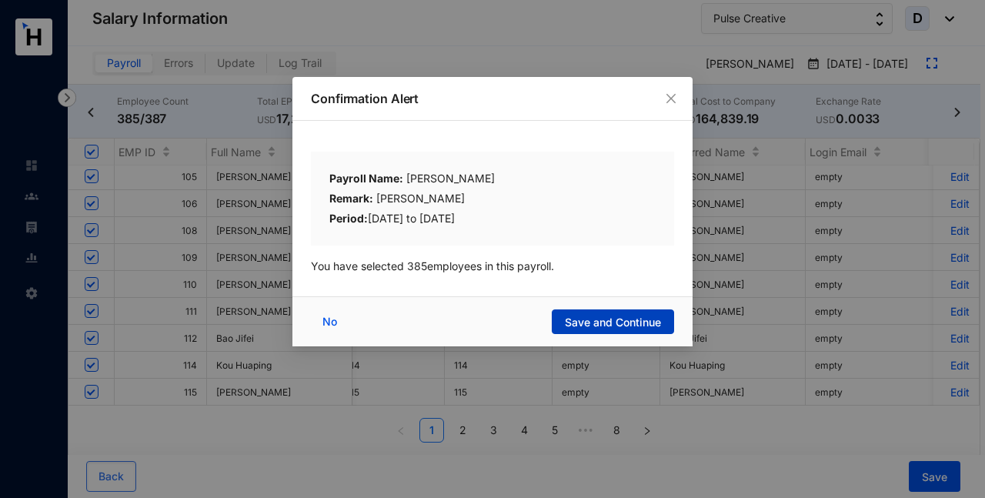
click at [653, 320] on span "Save and Continue" at bounding box center [613, 322] width 96 height 15
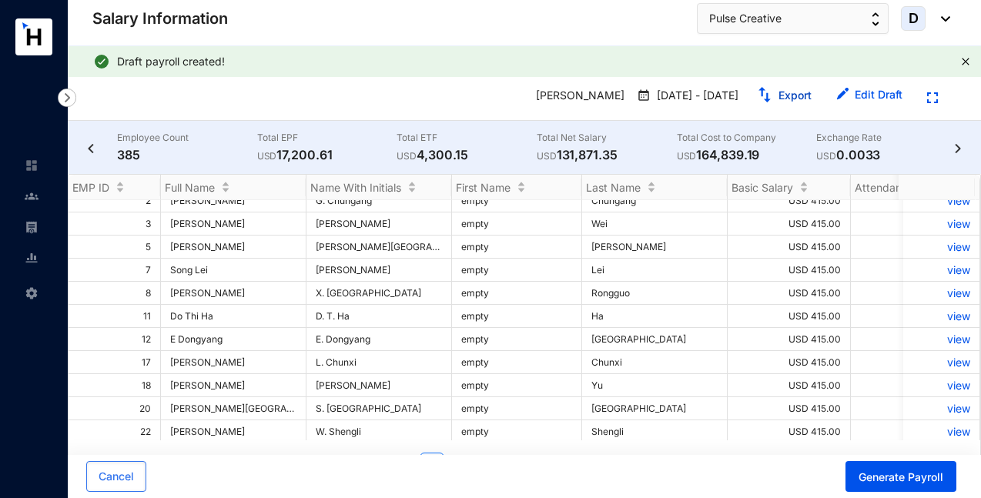
click at [783, 94] on link "Export" at bounding box center [794, 95] width 33 height 13
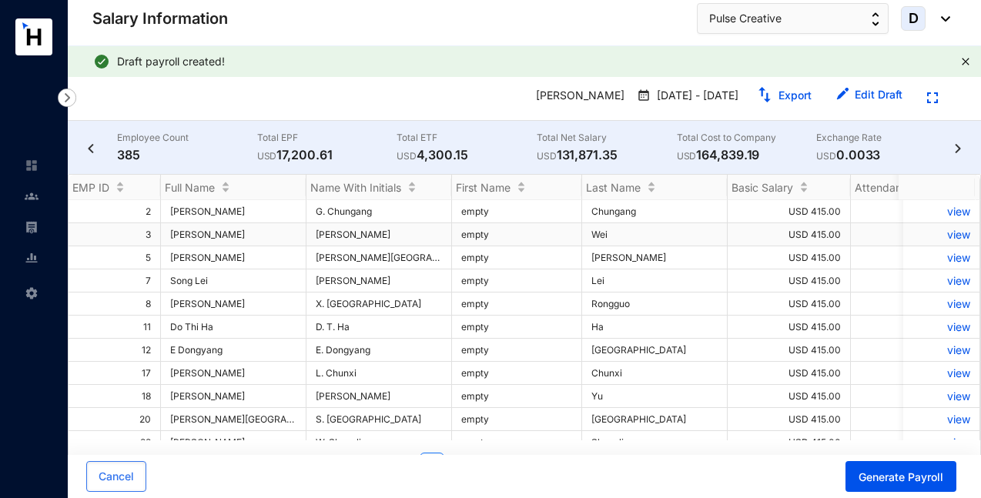
scroll to position [11, 0]
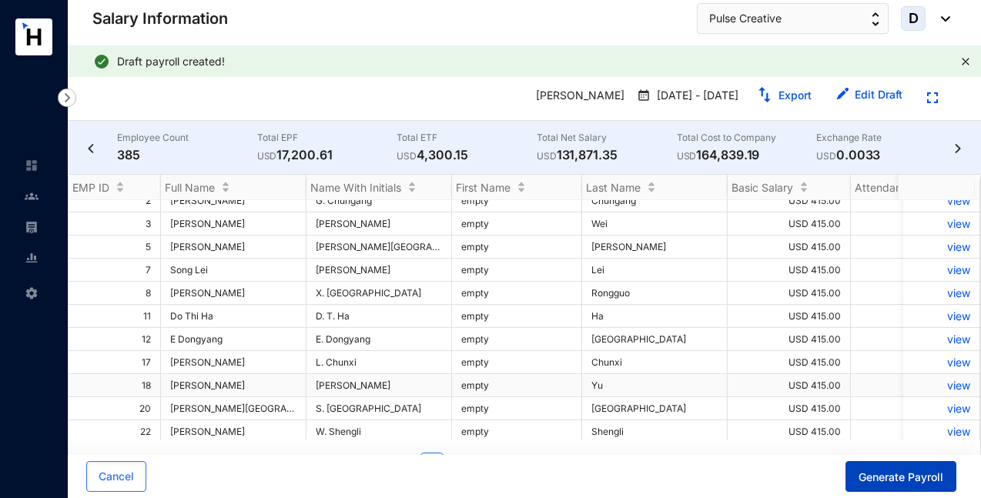
click at [902, 483] on span "Generate Payroll" at bounding box center [900, 477] width 85 height 15
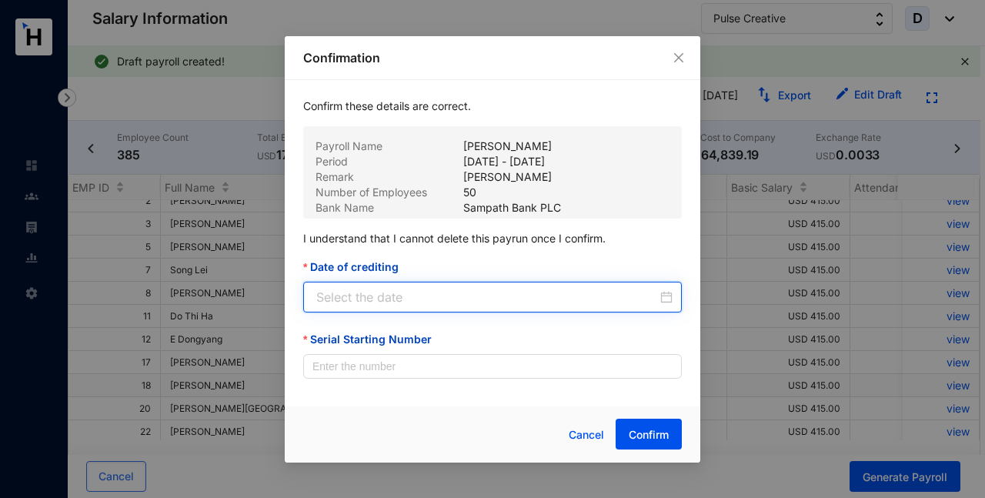
click at [483, 290] on input "Date of crediting" at bounding box center [486, 297] width 341 height 18
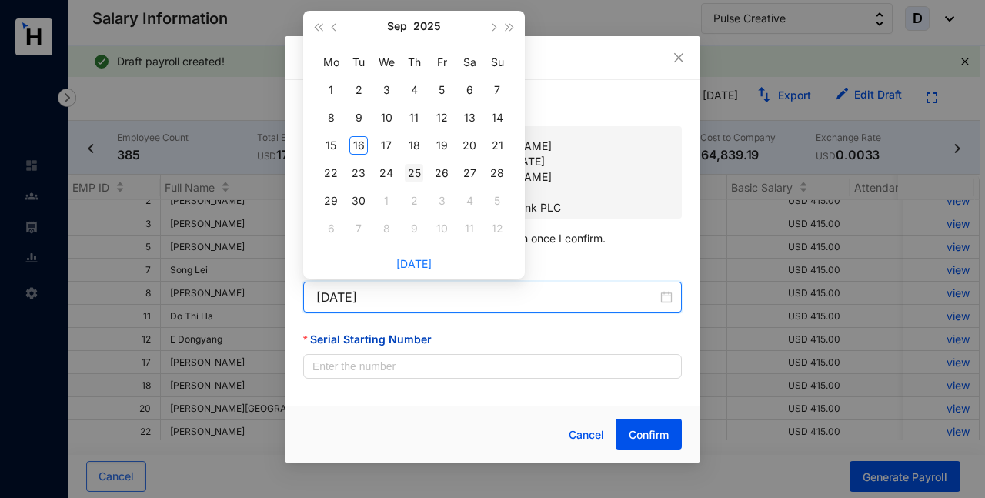
type input "2025-09-25"
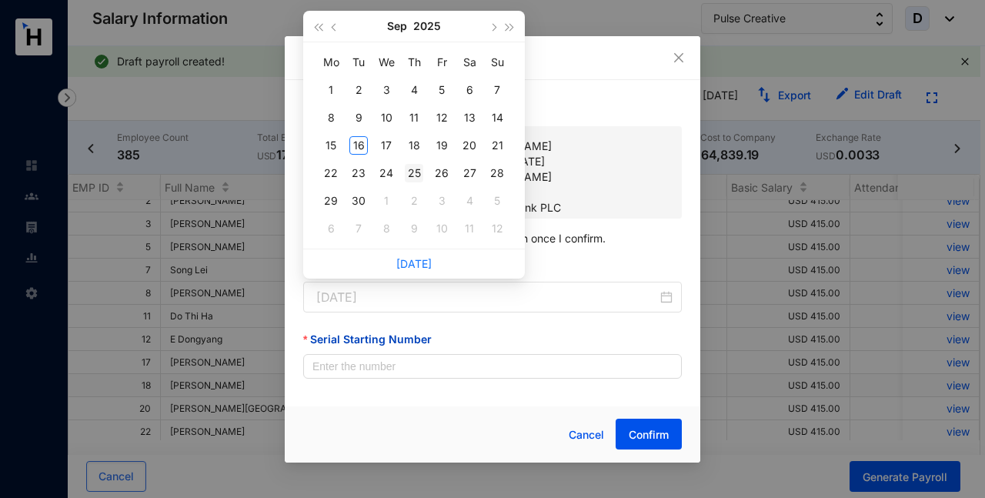
click at [419, 172] on div "25" at bounding box center [414, 173] width 18 height 18
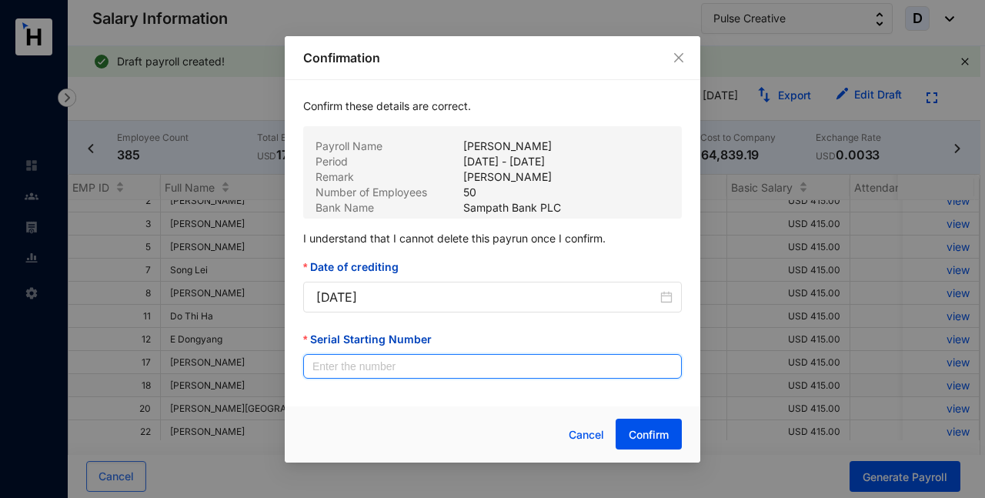
click at [389, 371] on input "Serial Starting Number" at bounding box center [492, 366] width 379 height 25
type input "00147"
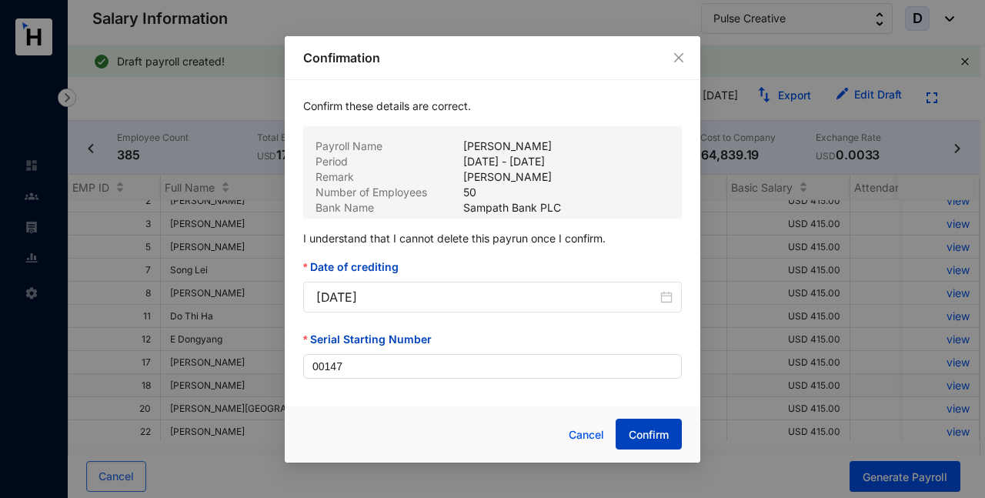
click at [633, 439] on span "Confirm" at bounding box center [649, 434] width 40 height 15
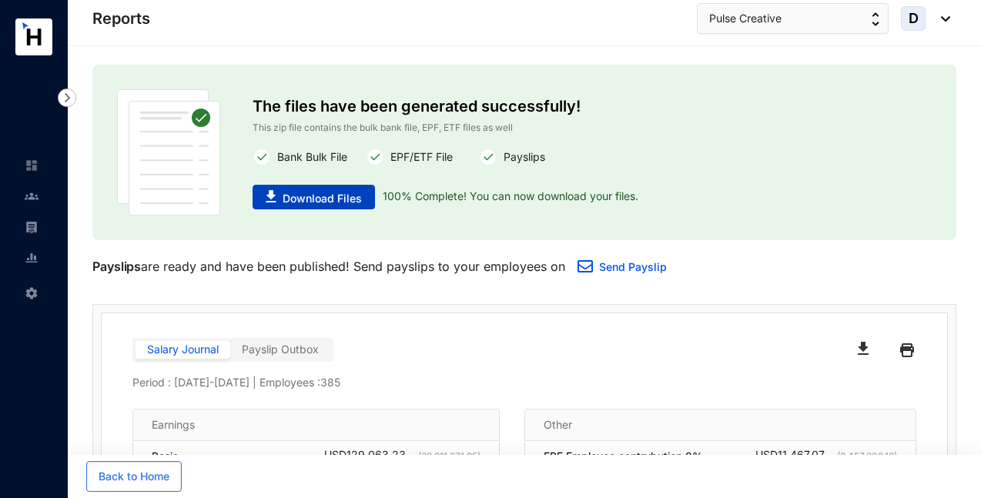
click at [309, 198] on span "Download Files" at bounding box center [321, 198] width 79 height 15
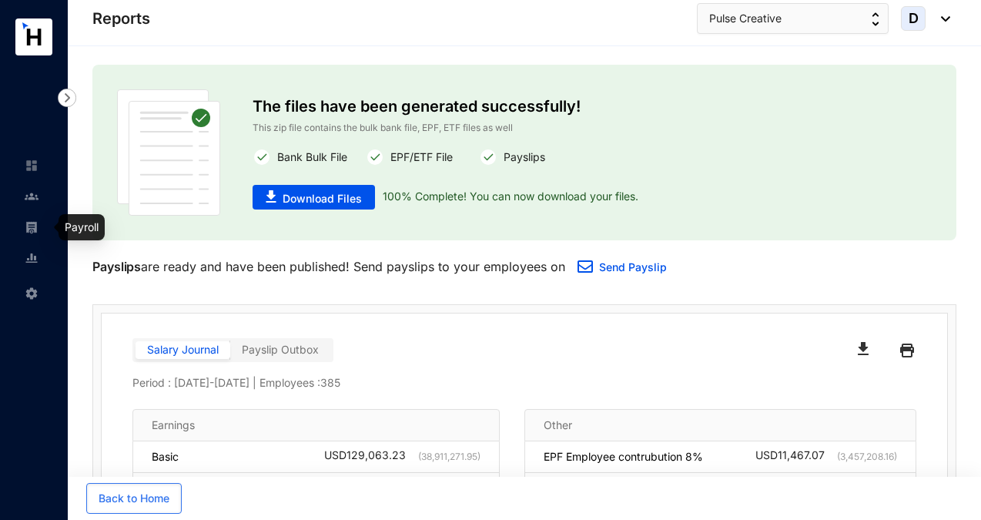
click at [33, 228] on img at bounding box center [32, 227] width 14 height 14
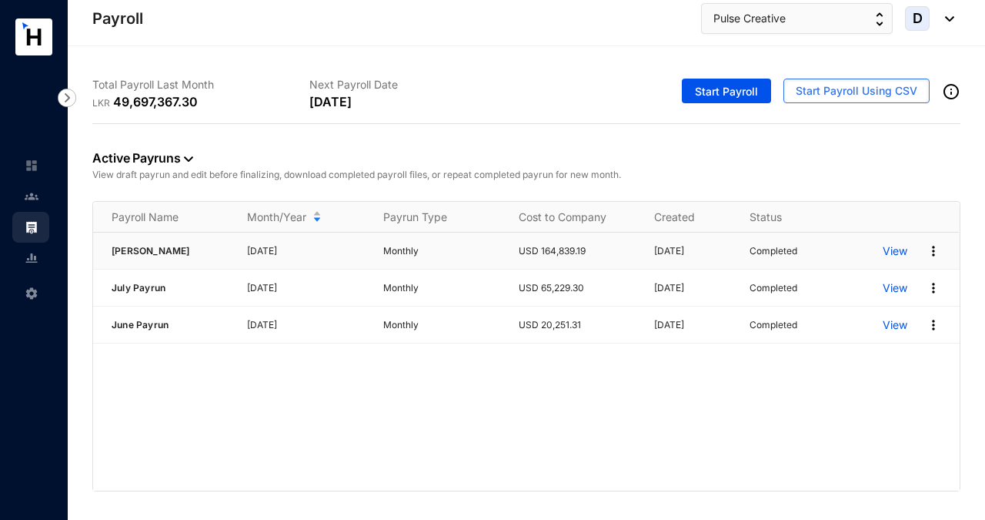
click at [899, 246] on p "View" at bounding box center [895, 250] width 25 height 15
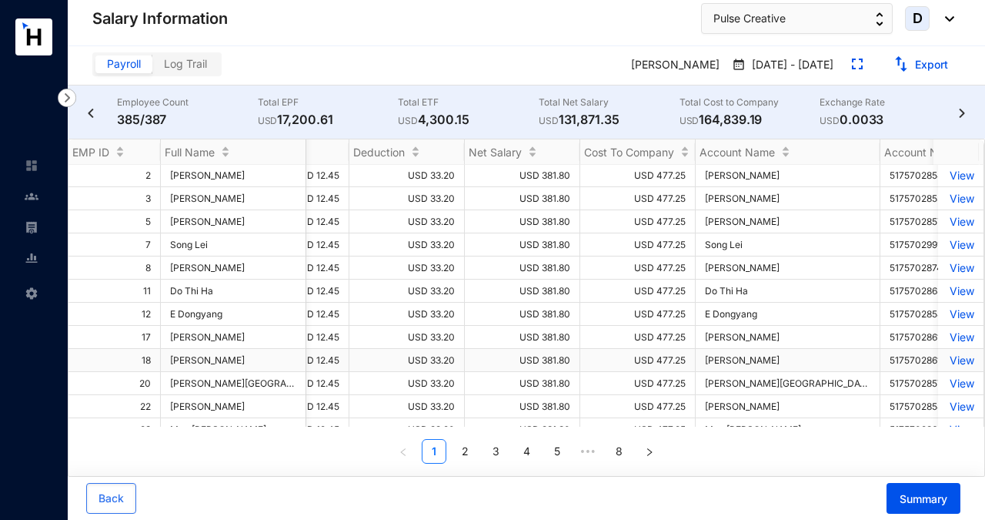
scroll to position [1, 1075]
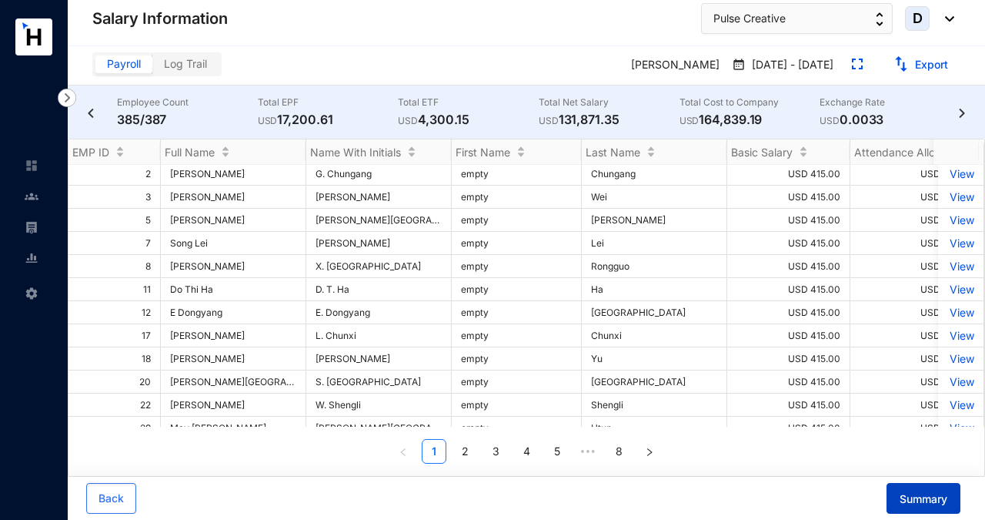
click at [906, 493] on span "Summary" at bounding box center [924, 498] width 48 height 15
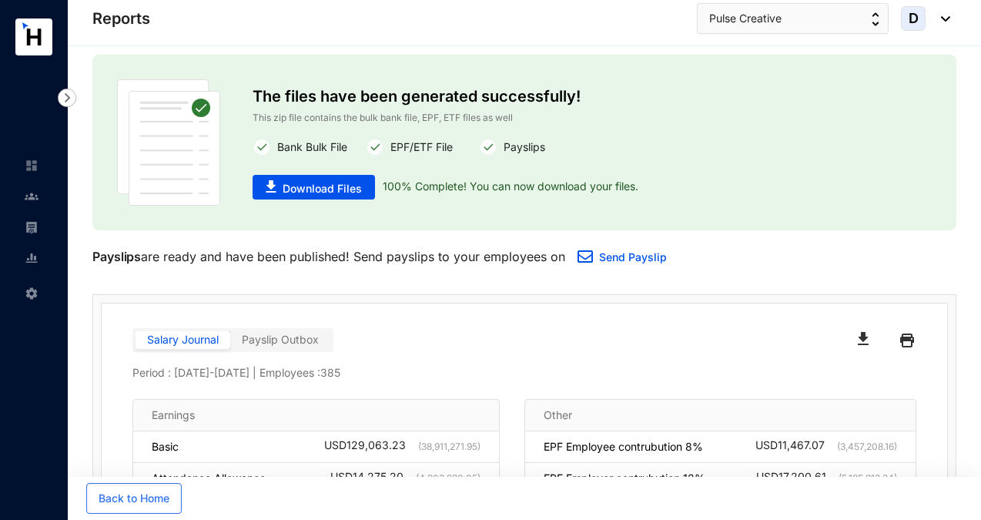
click at [30, 194] on img at bounding box center [32, 196] width 14 height 14
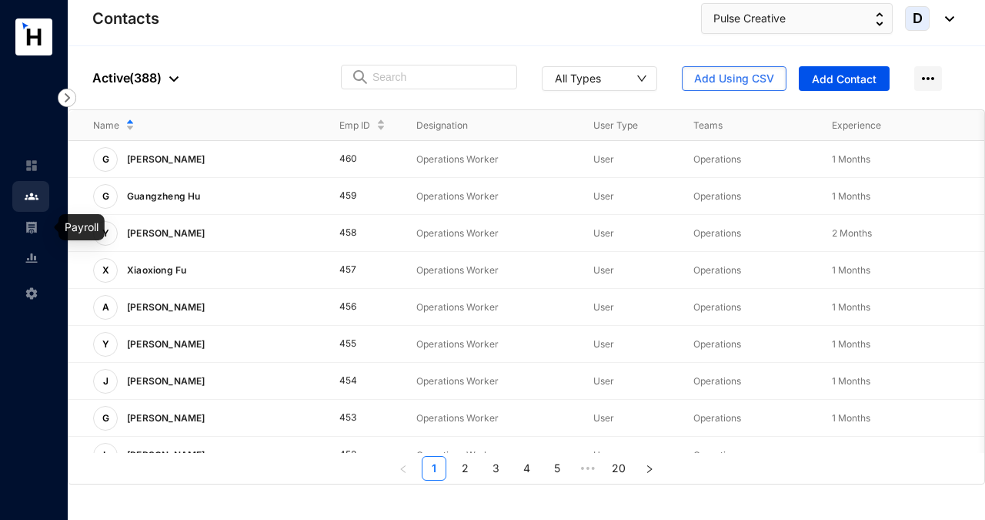
click at [31, 220] on img at bounding box center [32, 227] width 14 height 14
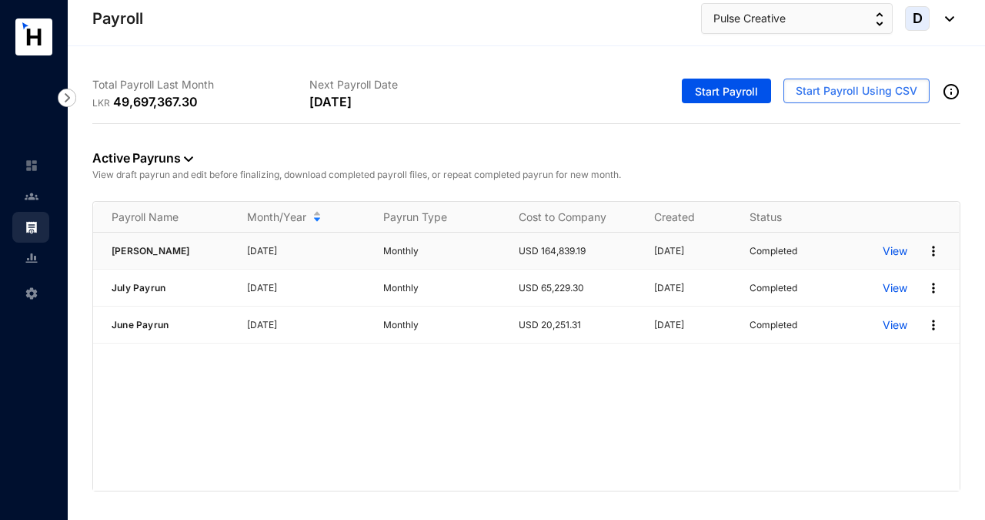
click at [891, 249] on p "View" at bounding box center [895, 250] width 25 height 15
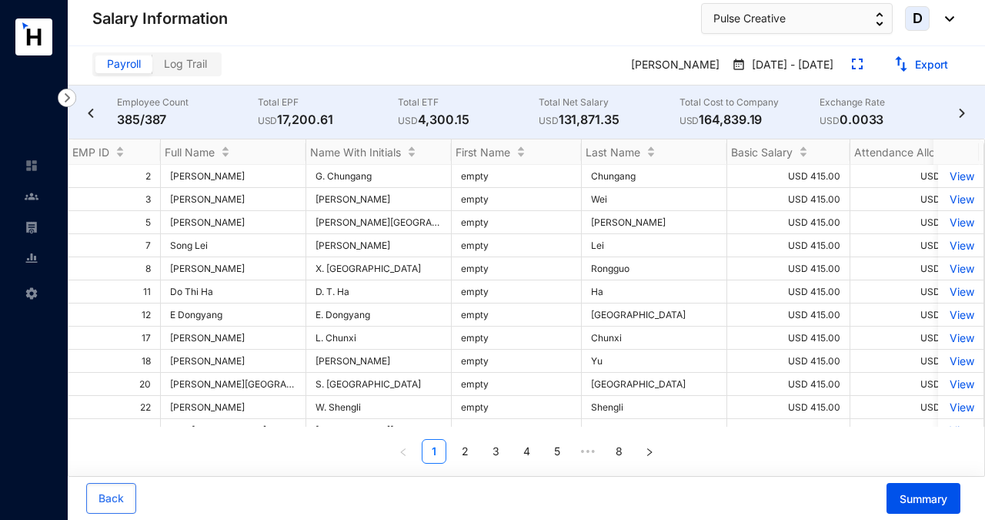
click at [960, 119] on p "USD 0.0033" at bounding box center [890, 119] width 141 height 18
click at [961, 115] on img at bounding box center [961, 113] width 15 height 9
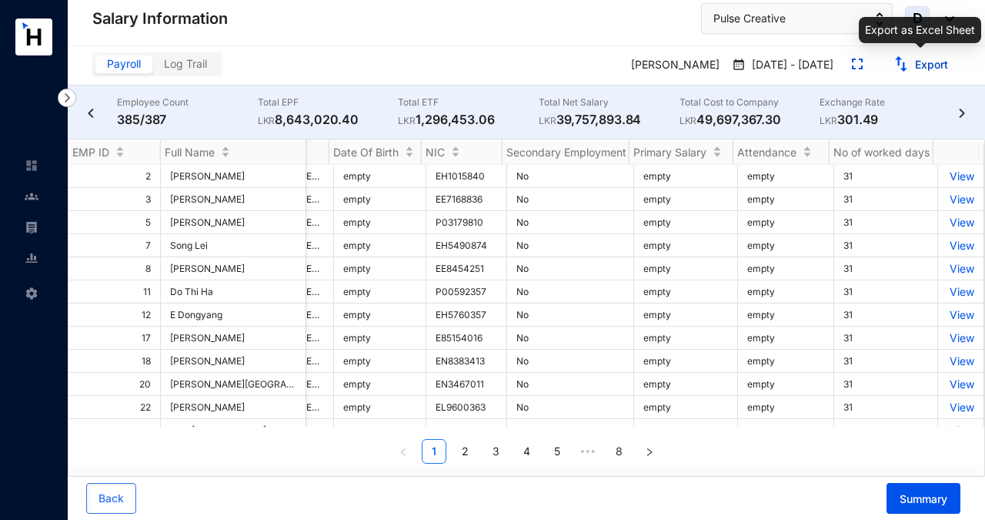
click at [911, 62] on button "Export" at bounding box center [920, 64] width 79 height 25
